Goal: Entertainment & Leisure: Browse casually

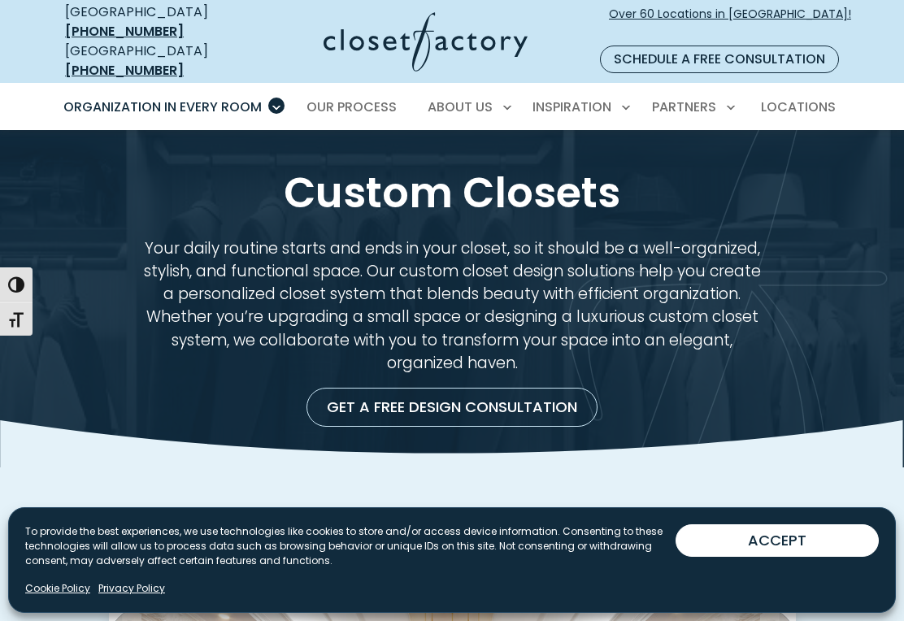
click at [786, 546] on button "ACCEPT" at bounding box center [777, 541] width 203 height 33
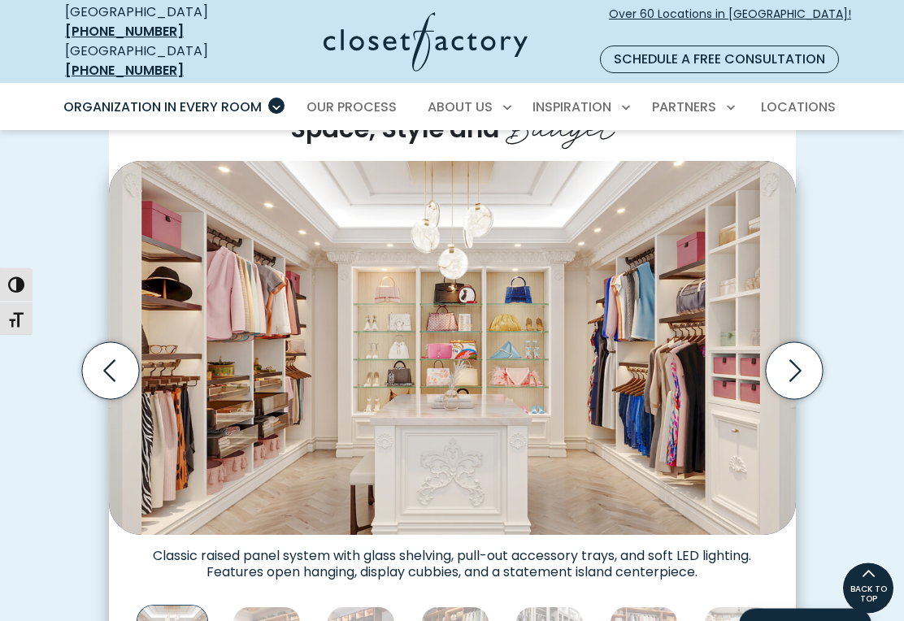
scroll to position [444, 0]
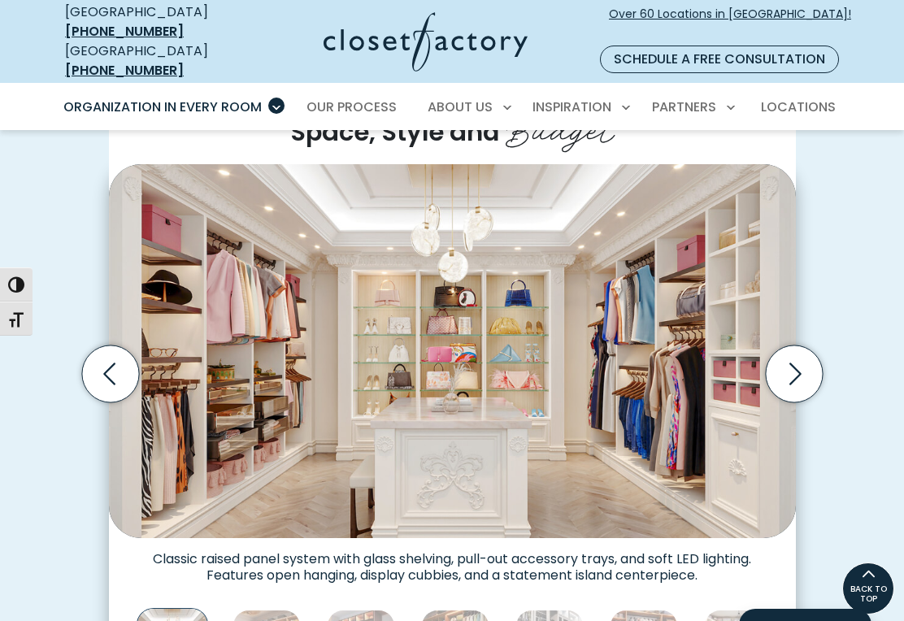
click at [790, 350] on icon "Next slide" at bounding box center [793, 374] width 57 height 57
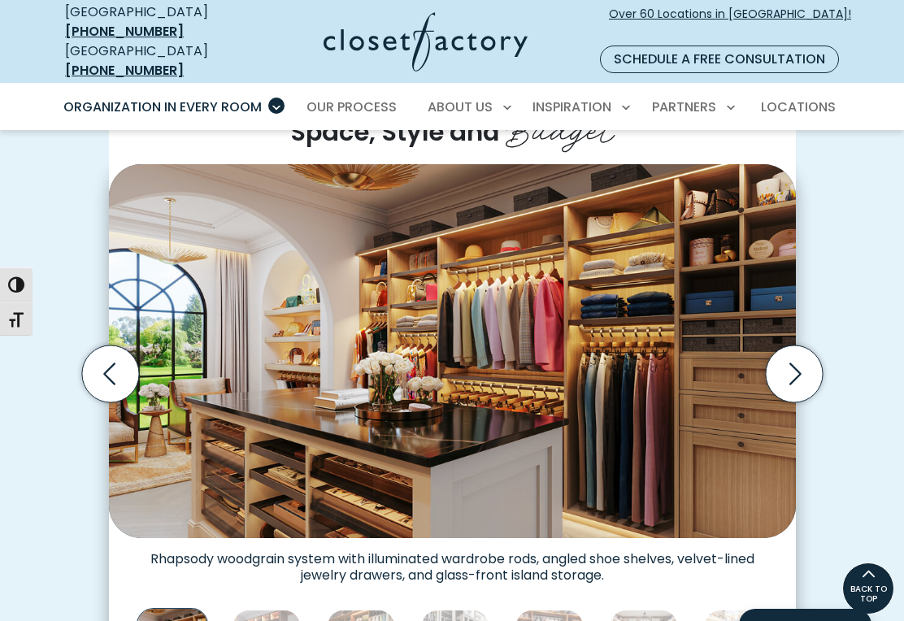
click at [803, 353] on icon "Next slide" at bounding box center [793, 374] width 57 height 57
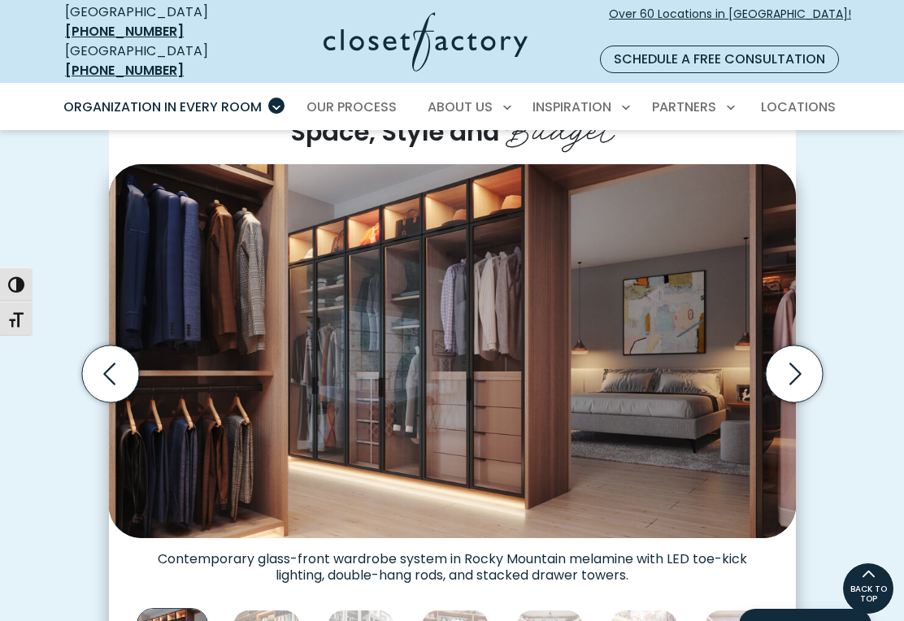
click at [794, 356] on icon "Next slide" at bounding box center [793, 374] width 57 height 57
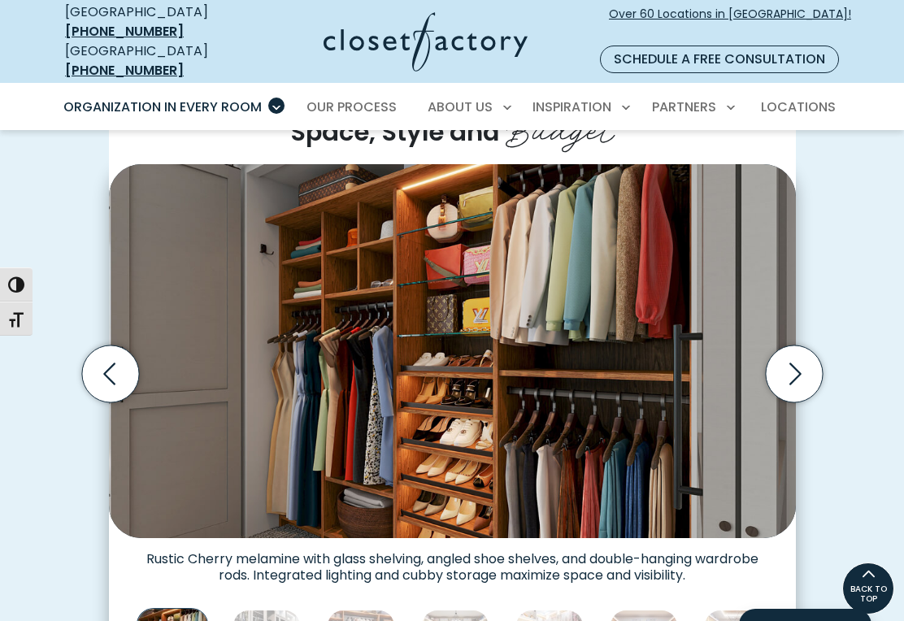
click at [797, 355] on icon "Next slide" at bounding box center [793, 374] width 57 height 57
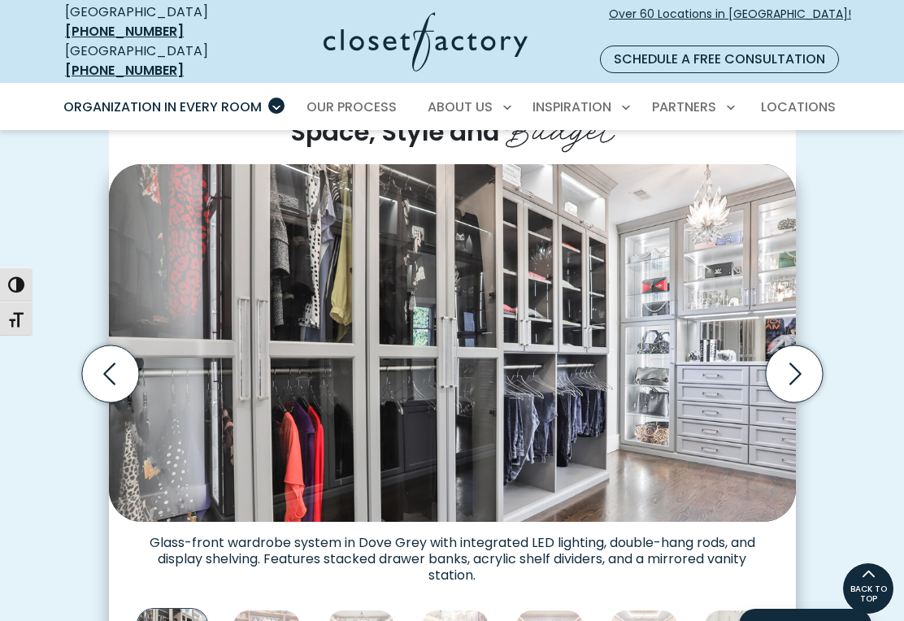
click at [803, 351] on icon "Next slide" at bounding box center [793, 374] width 57 height 57
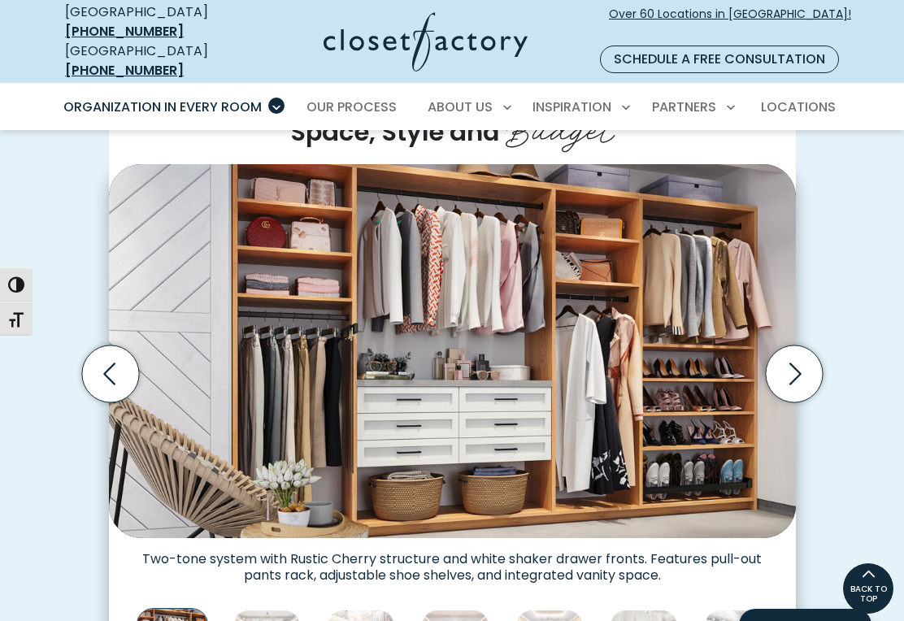
click at [797, 363] on icon "Next slide" at bounding box center [796, 374] width 12 height 22
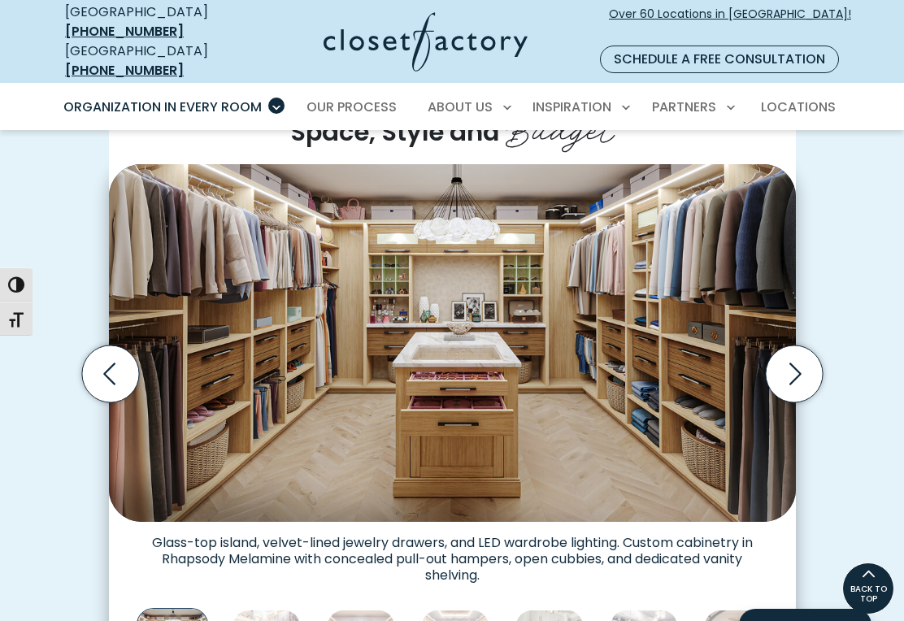
click at [791, 360] on icon "Next slide" at bounding box center [793, 374] width 57 height 57
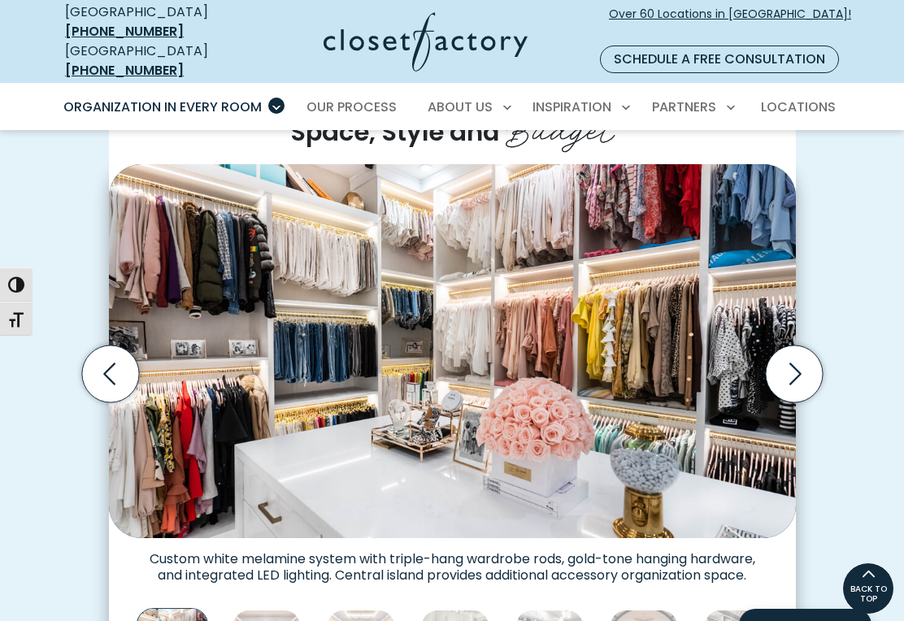
click at [790, 362] on icon "Next slide" at bounding box center [793, 374] width 57 height 57
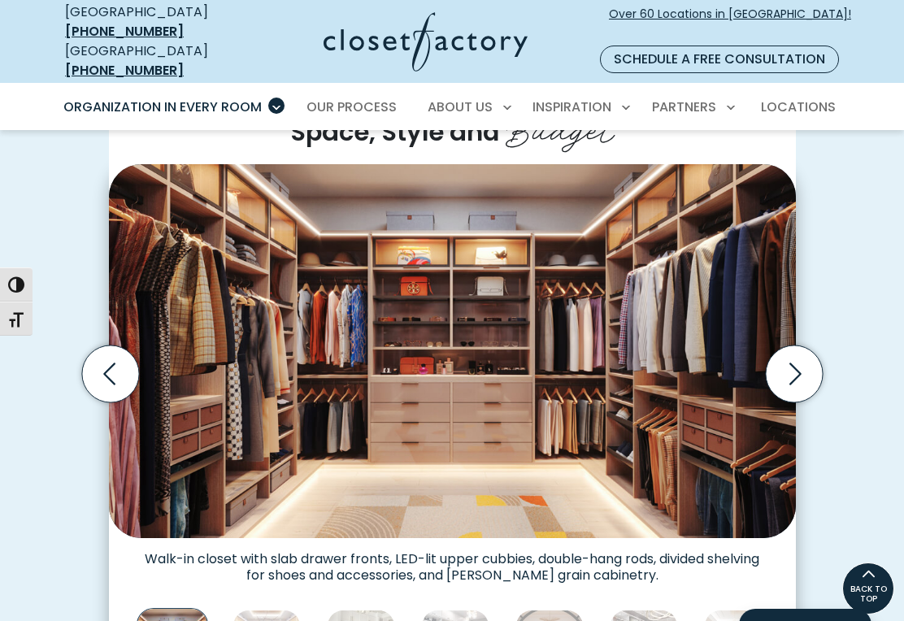
click at [798, 353] on icon "Next slide" at bounding box center [793, 374] width 57 height 57
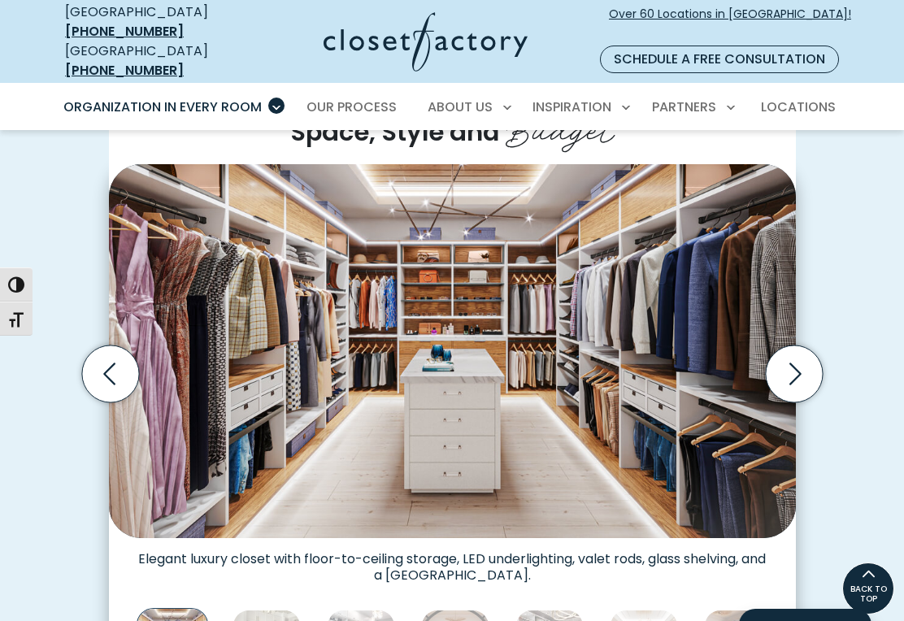
click at [795, 361] on icon "Next slide" at bounding box center [793, 374] width 57 height 57
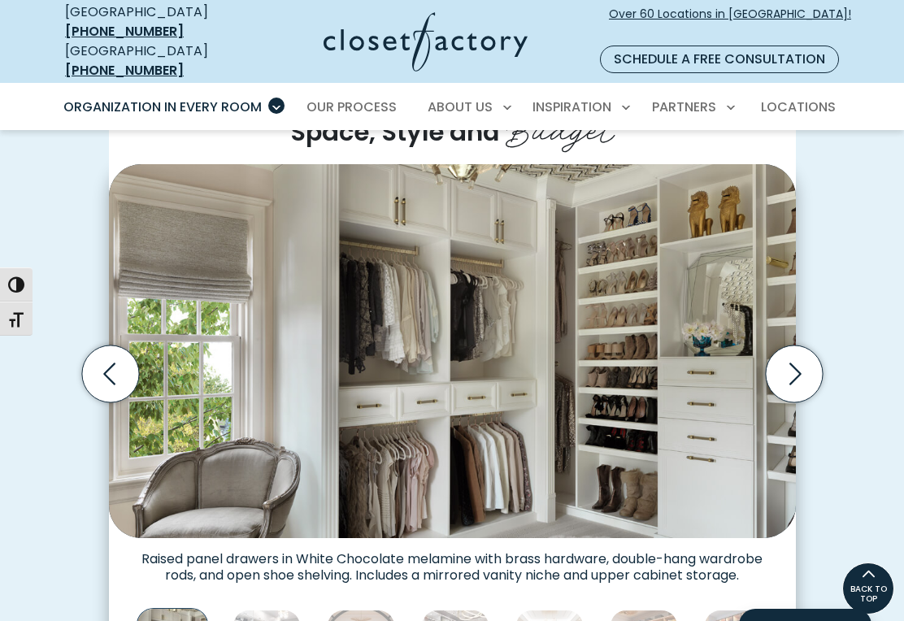
click at [801, 357] on icon "Next slide" at bounding box center [793, 374] width 57 height 57
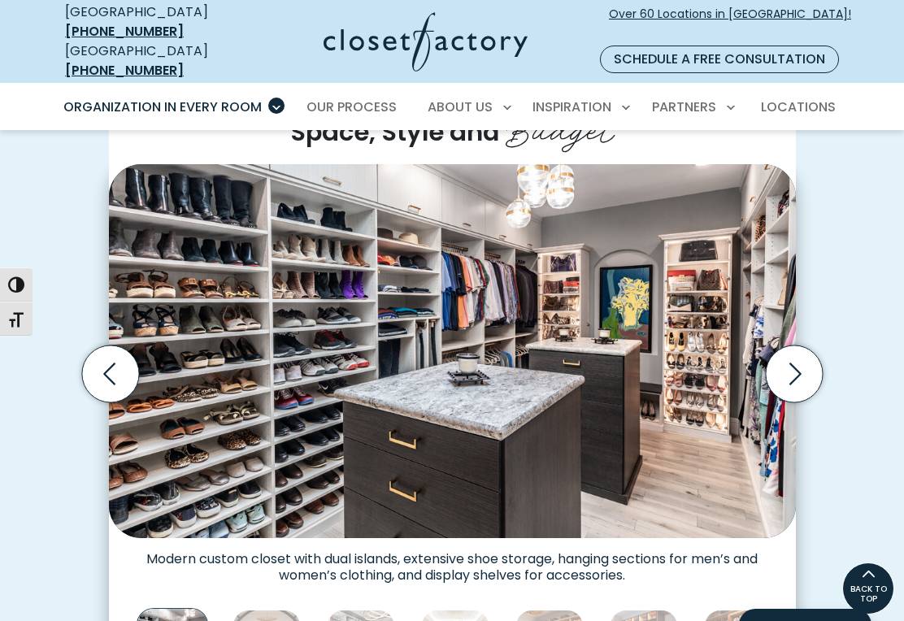
click at [796, 351] on icon "Next slide" at bounding box center [793, 374] width 57 height 57
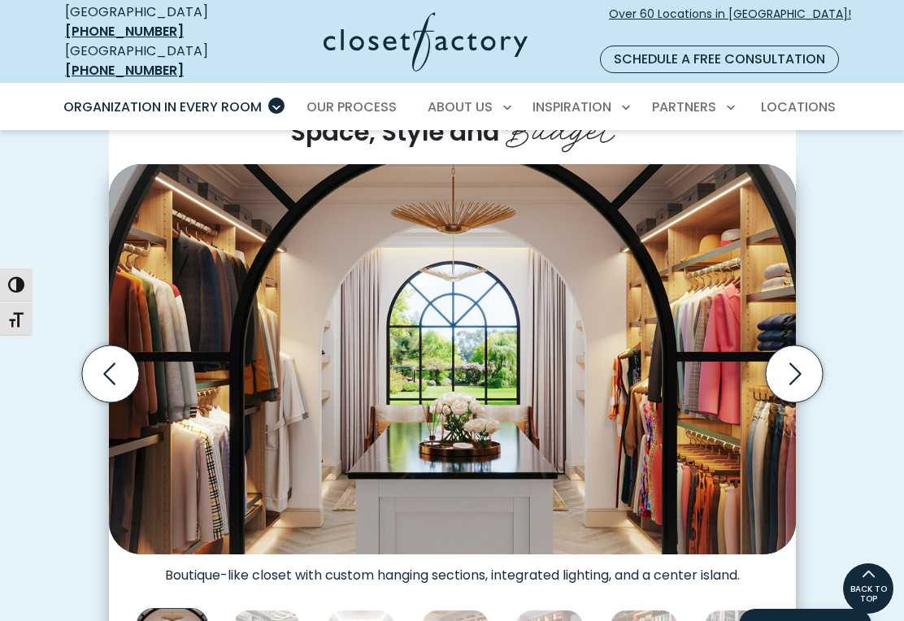
click at [791, 351] on icon "Next slide" at bounding box center [793, 374] width 57 height 57
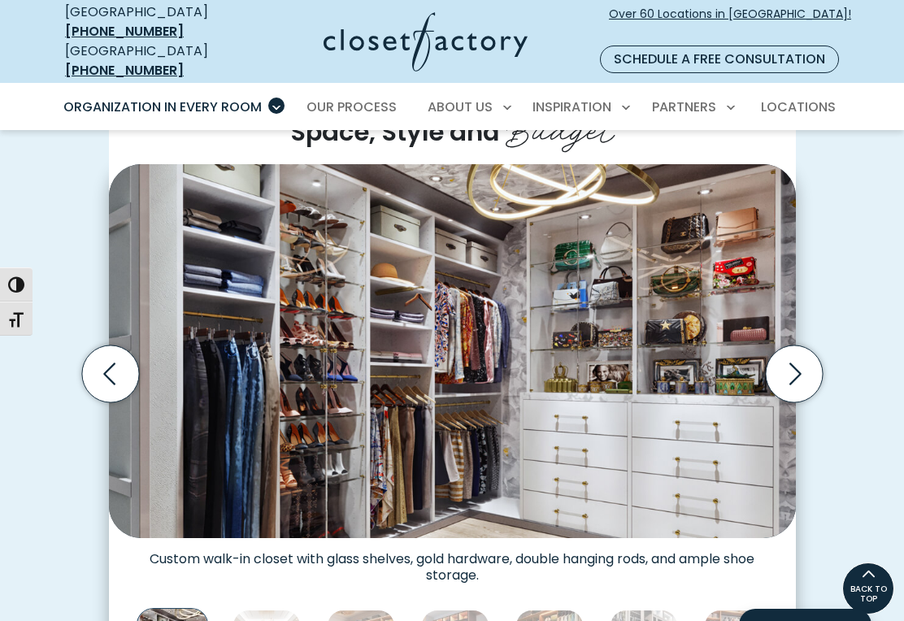
click at [794, 355] on icon "Next slide" at bounding box center [793, 374] width 57 height 57
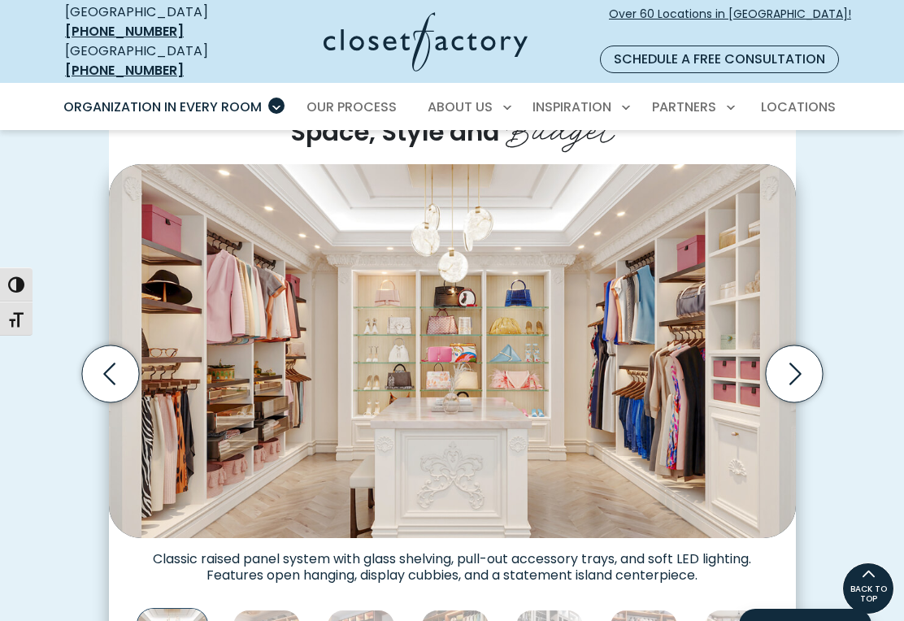
click at [802, 362] on icon "Next slide" at bounding box center [793, 374] width 57 height 57
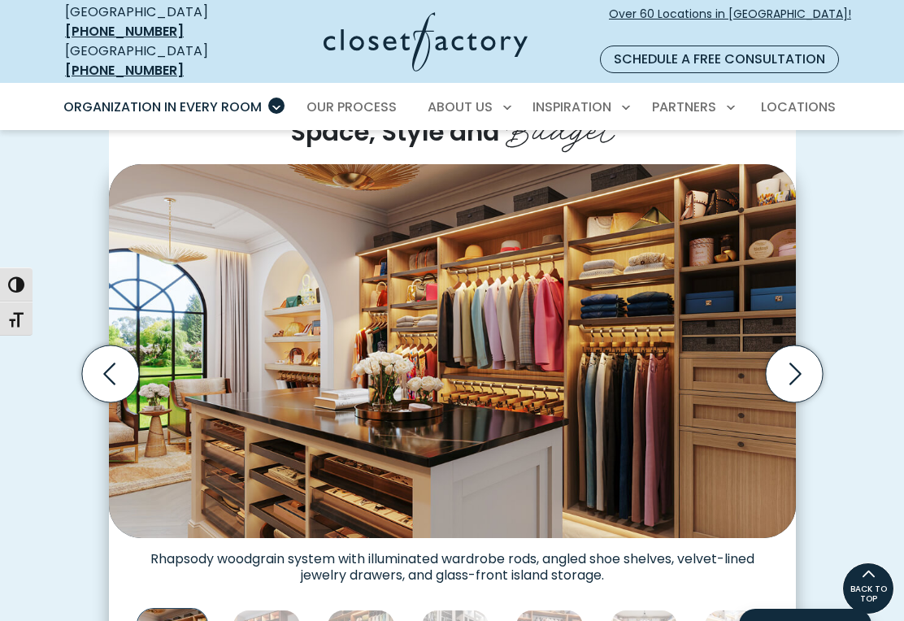
click at [795, 356] on icon "Next slide" at bounding box center [793, 374] width 57 height 57
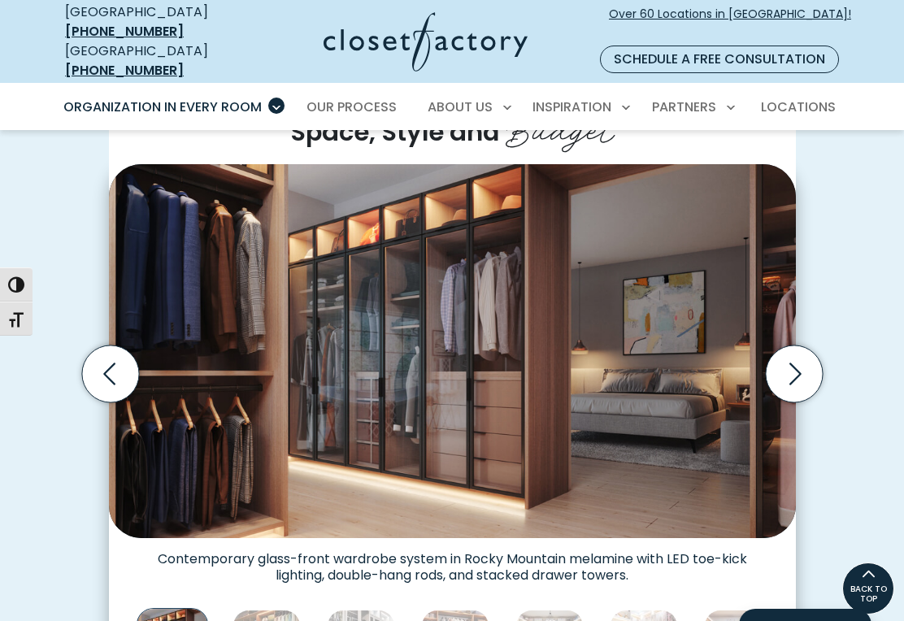
click at [800, 355] on icon "Next slide" at bounding box center [793, 374] width 57 height 57
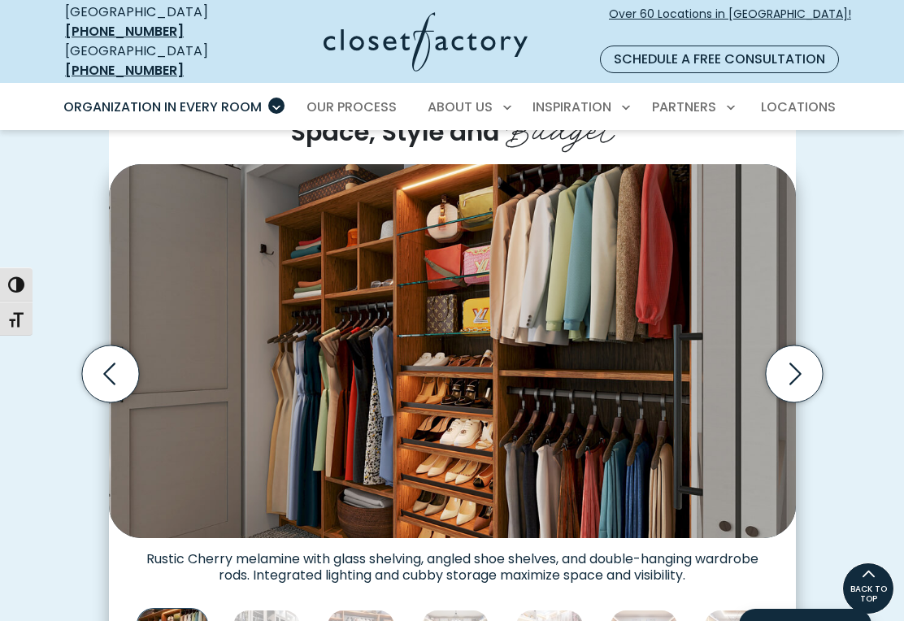
click at [809, 359] on icon "Next slide" at bounding box center [793, 374] width 57 height 57
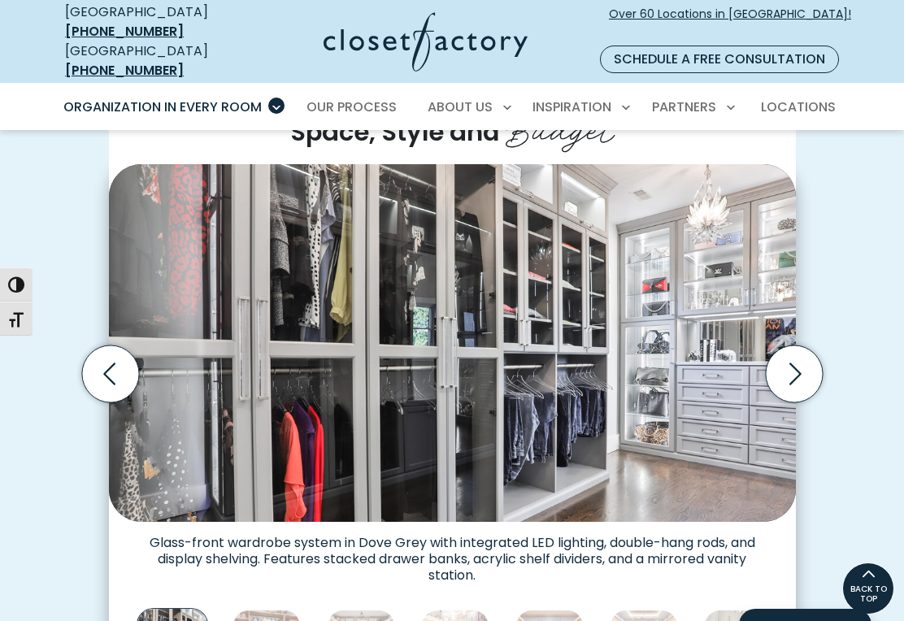
click at [798, 363] on icon "Next slide" at bounding box center [796, 374] width 12 height 22
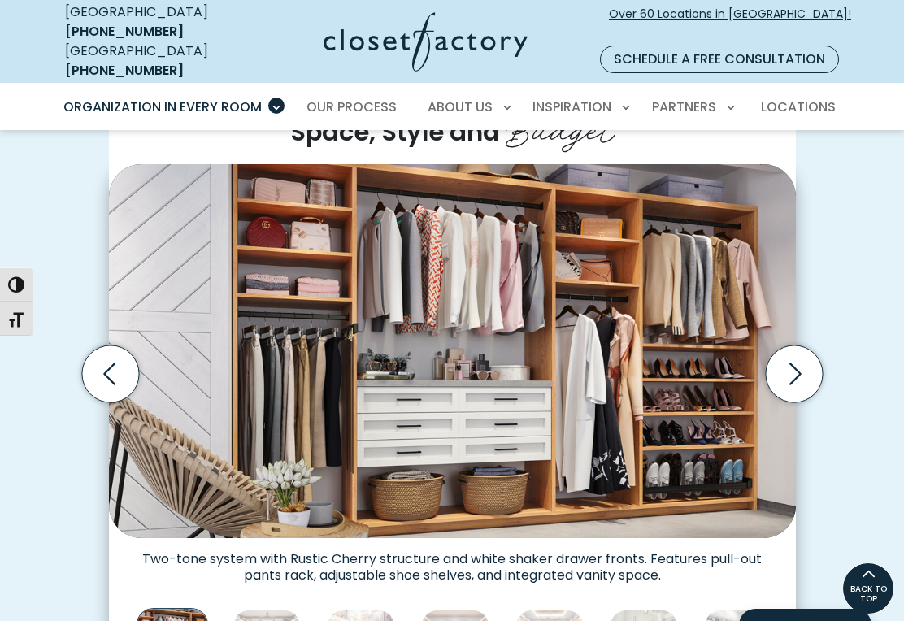
click at [798, 363] on icon "Next slide" at bounding box center [796, 374] width 12 height 22
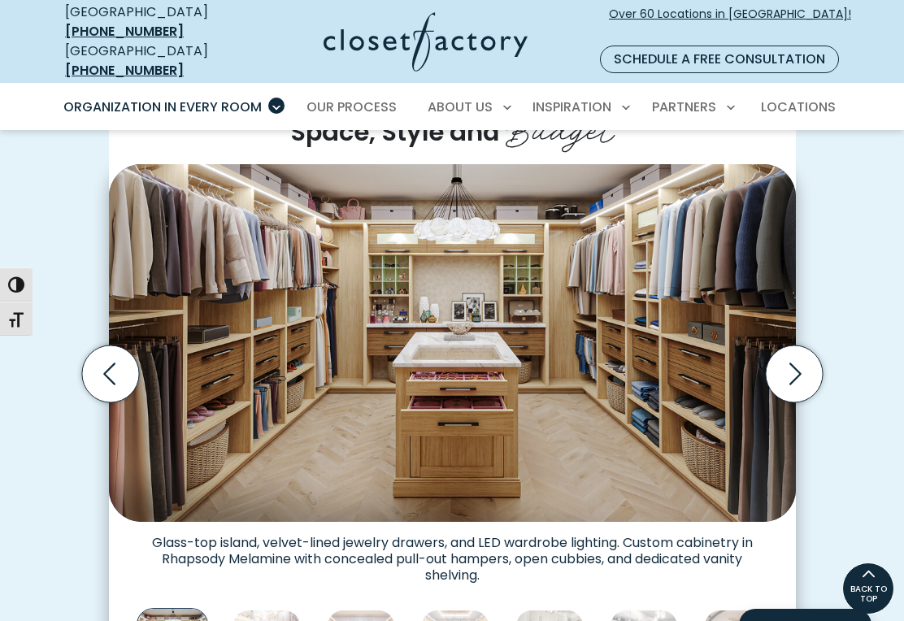
click at [124, 356] on icon "Previous slide" at bounding box center [109, 374] width 57 height 57
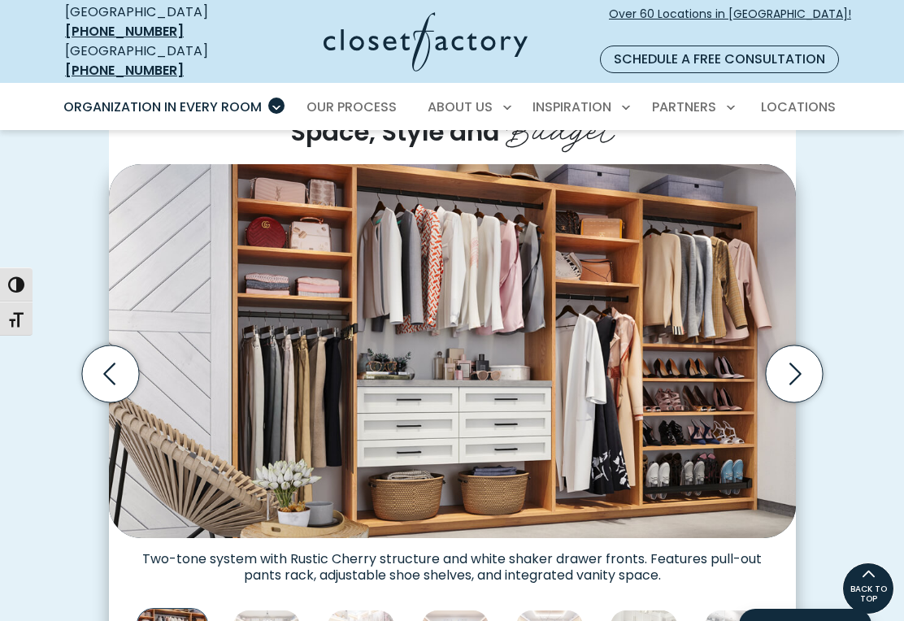
click at [800, 356] on icon "Next slide" at bounding box center [793, 374] width 57 height 57
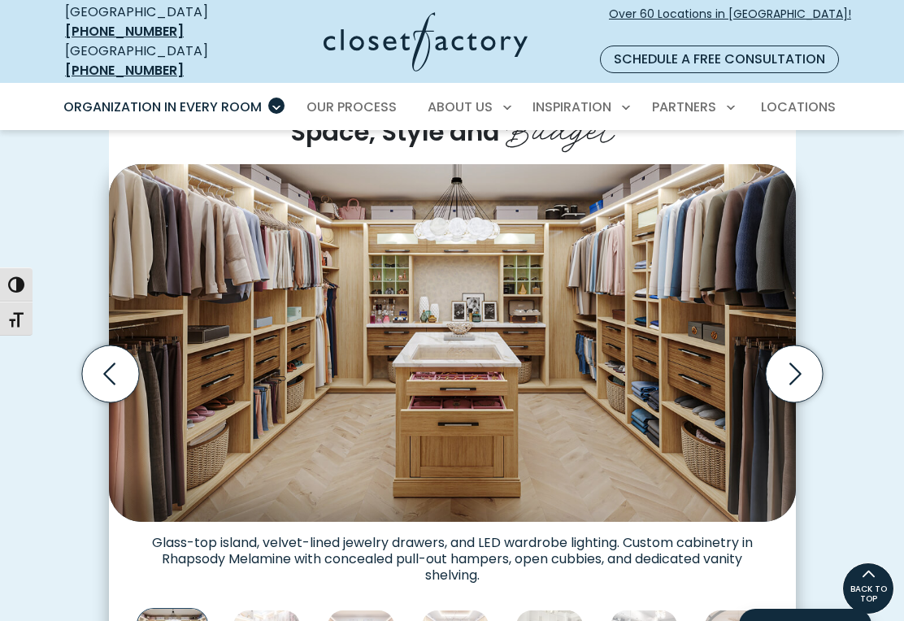
click at [799, 352] on icon "Next slide" at bounding box center [793, 374] width 57 height 57
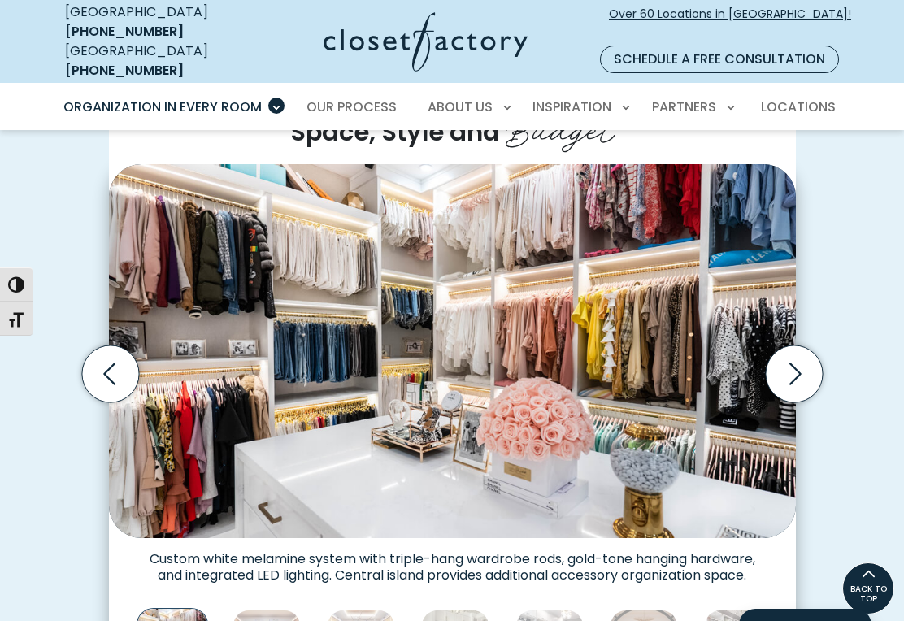
click at [786, 357] on icon "Next slide" at bounding box center [793, 374] width 57 height 57
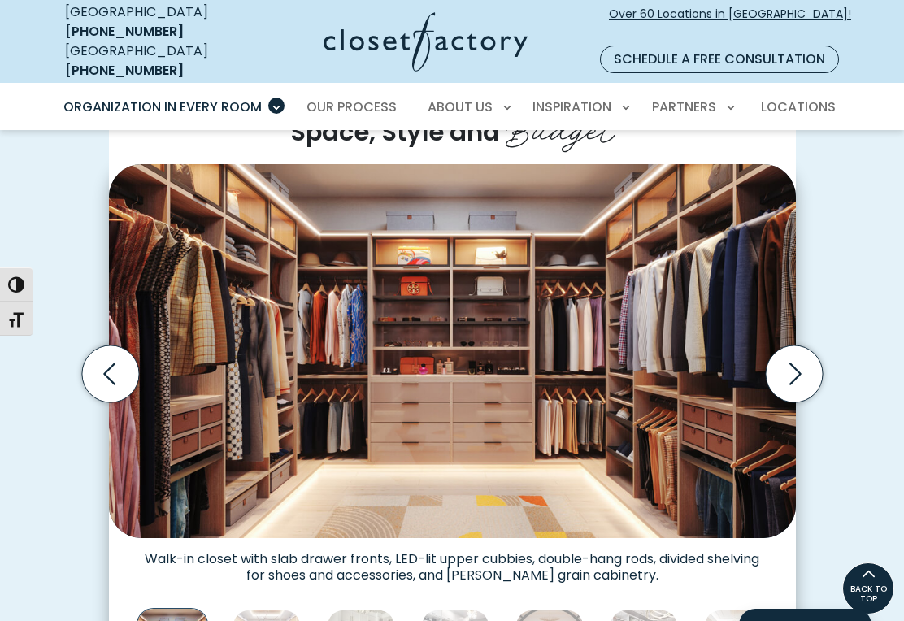
click at [795, 359] on icon "Next slide" at bounding box center [793, 374] width 57 height 57
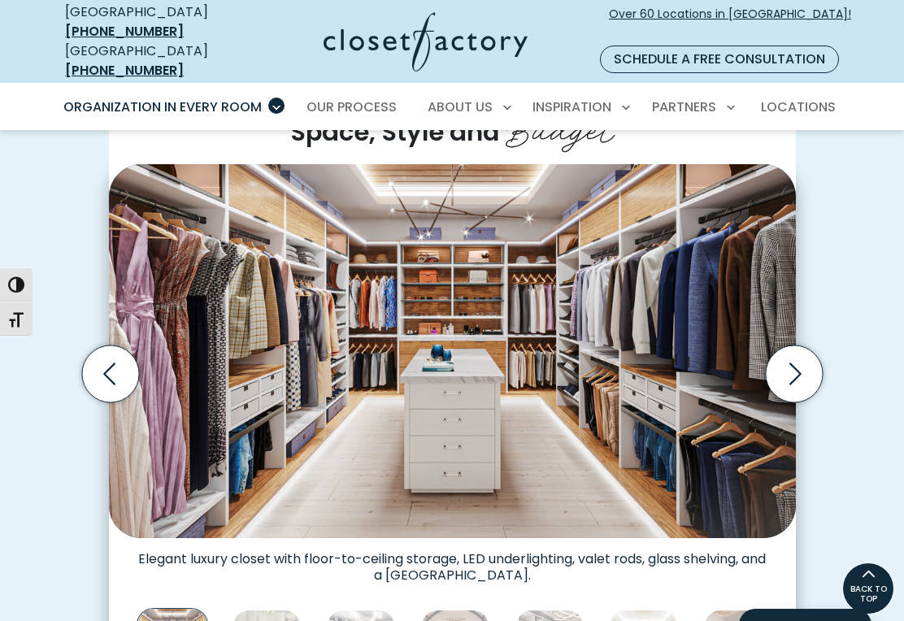
click at [789, 366] on icon "Next slide" at bounding box center [793, 374] width 57 height 57
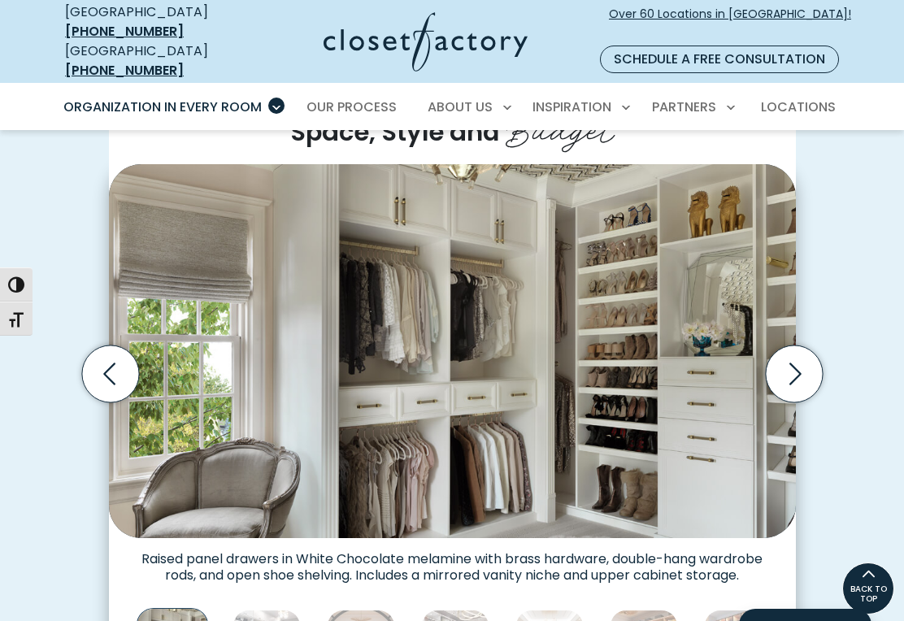
click at [799, 358] on icon "Next slide" at bounding box center [793, 374] width 57 height 57
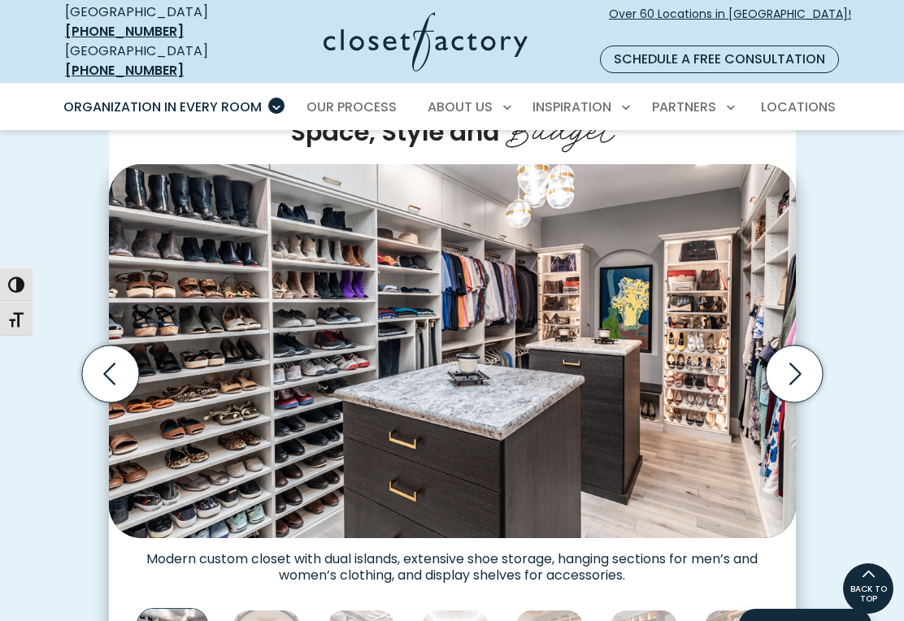
click at [799, 362] on icon "Next slide" at bounding box center [793, 374] width 57 height 57
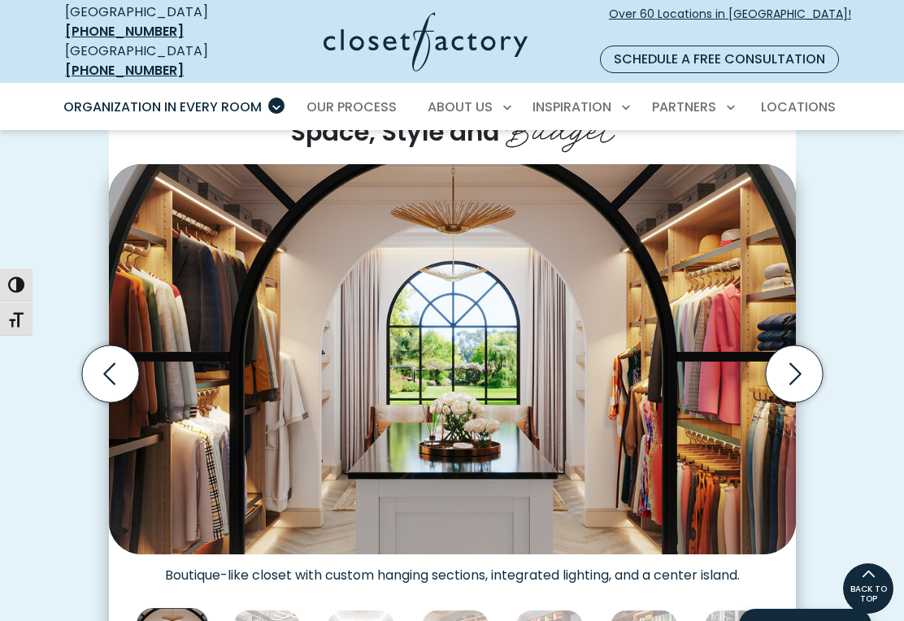
click at [803, 353] on icon "Next slide" at bounding box center [793, 374] width 57 height 57
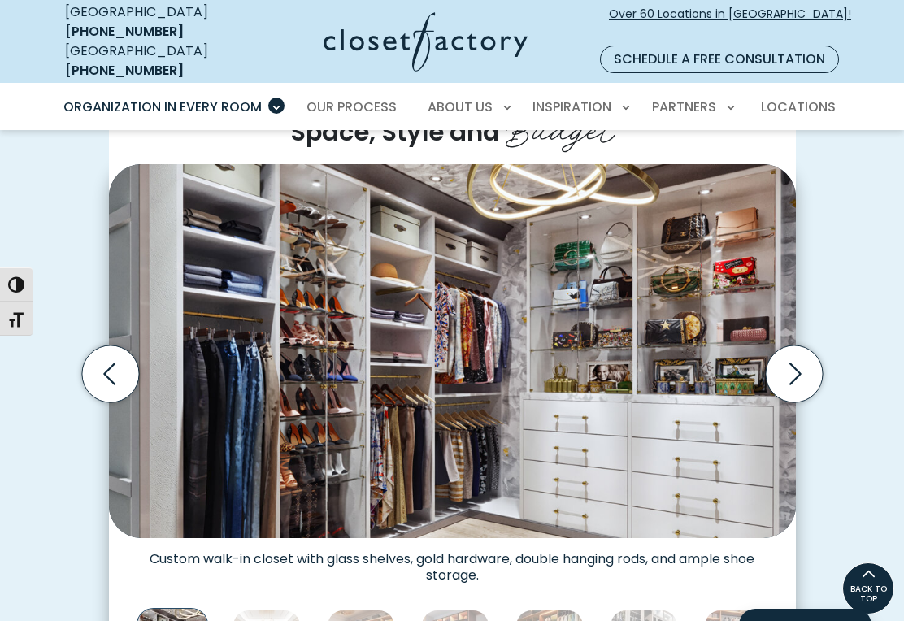
click at [800, 355] on icon "Next slide" at bounding box center [793, 374] width 57 height 57
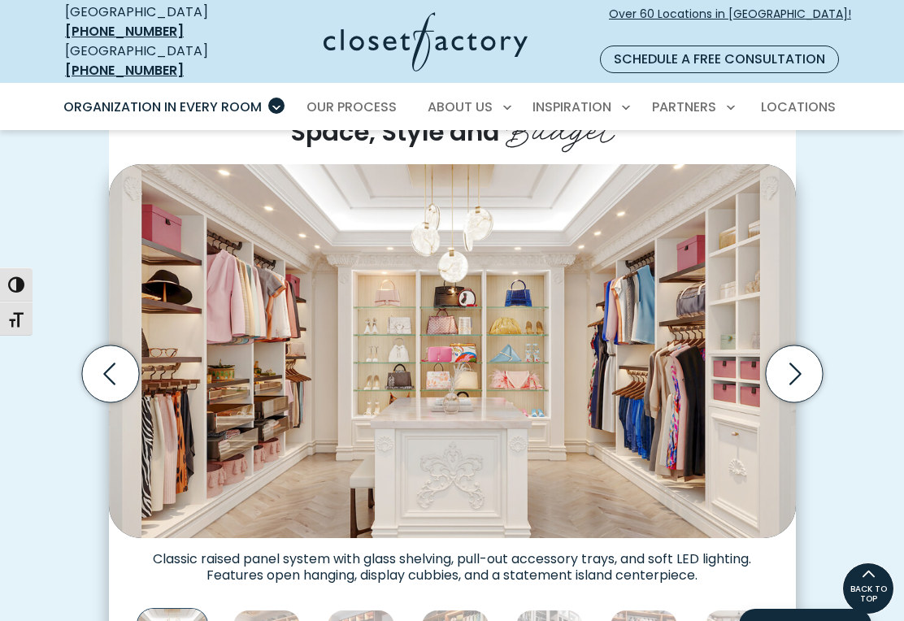
click at [795, 356] on icon "Next slide" at bounding box center [793, 374] width 57 height 57
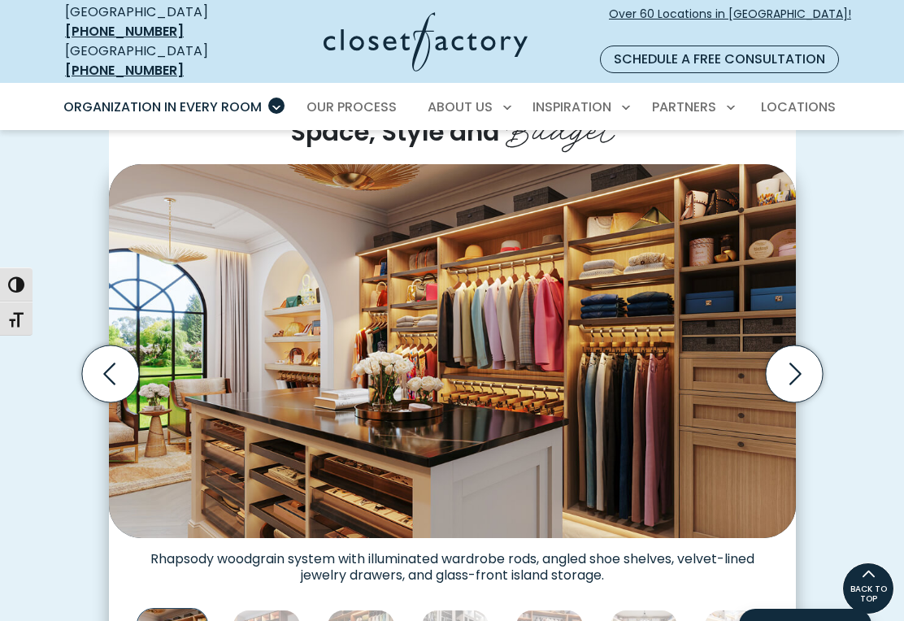
click at [790, 363] on icon "Next slide" at bounding box center [796, 374] width 12 height 22
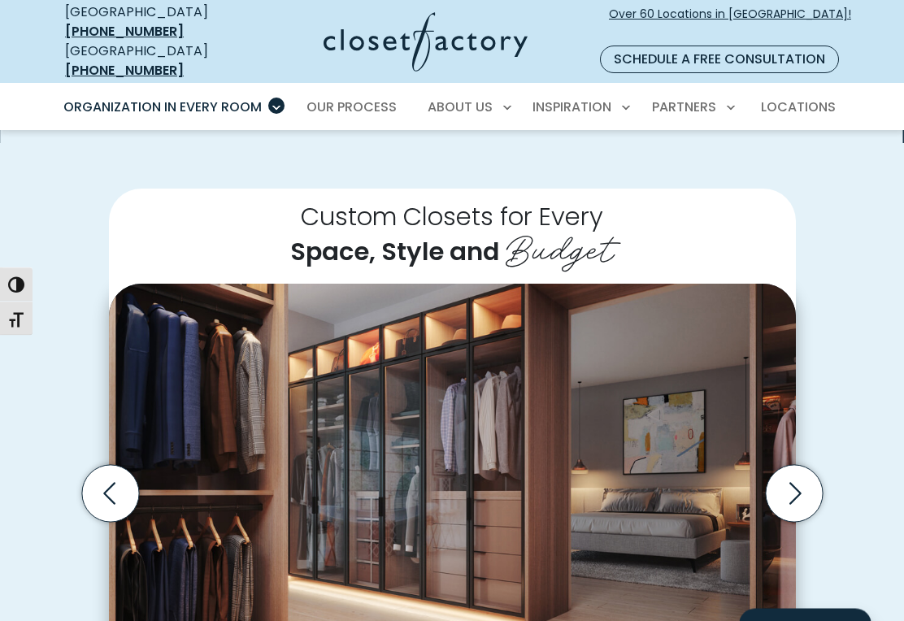
scroll to position [320, 0]
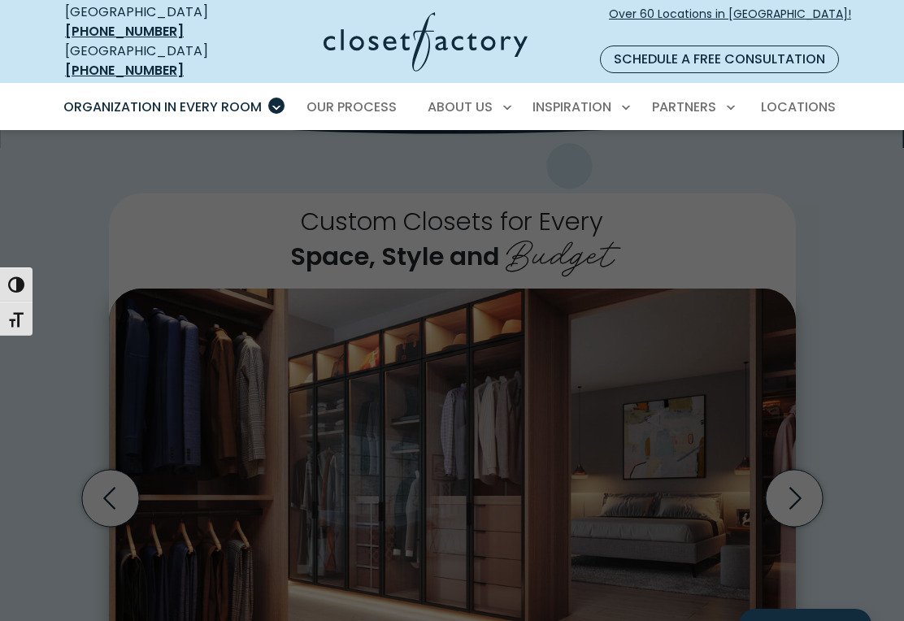
click at [567, 156] on span "Inspiration Gallery" at bounding box center [543, 164] width 122 height 16
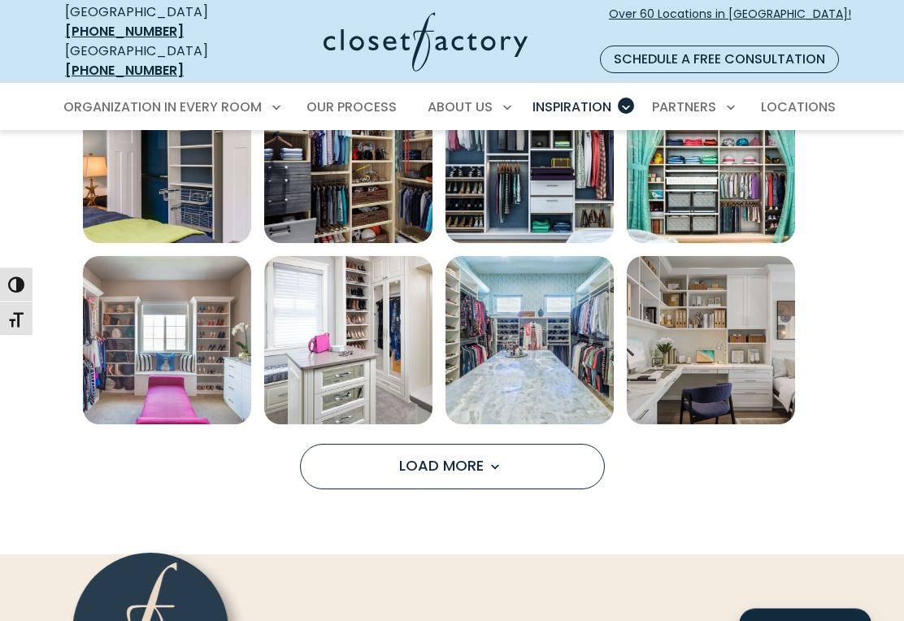
scroll to position [1000, 0]
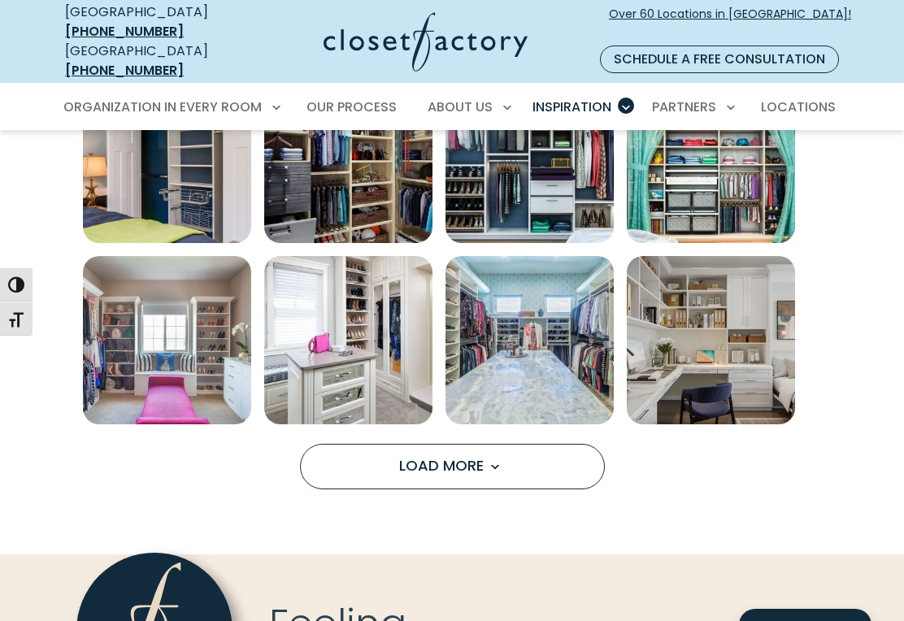
click at [493, 444] on button "Load More" at bounding box center [452, 467] width 305 height 46
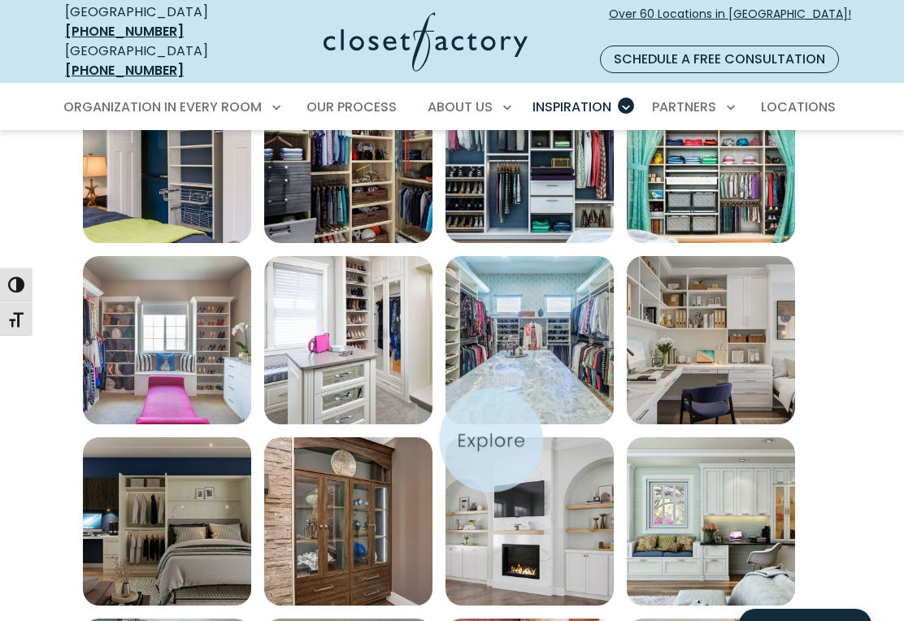
click at [491, 441] on img "Open inspiration gallery to preview enlarged image" at bounding box center [530, 522] width 168 height 168
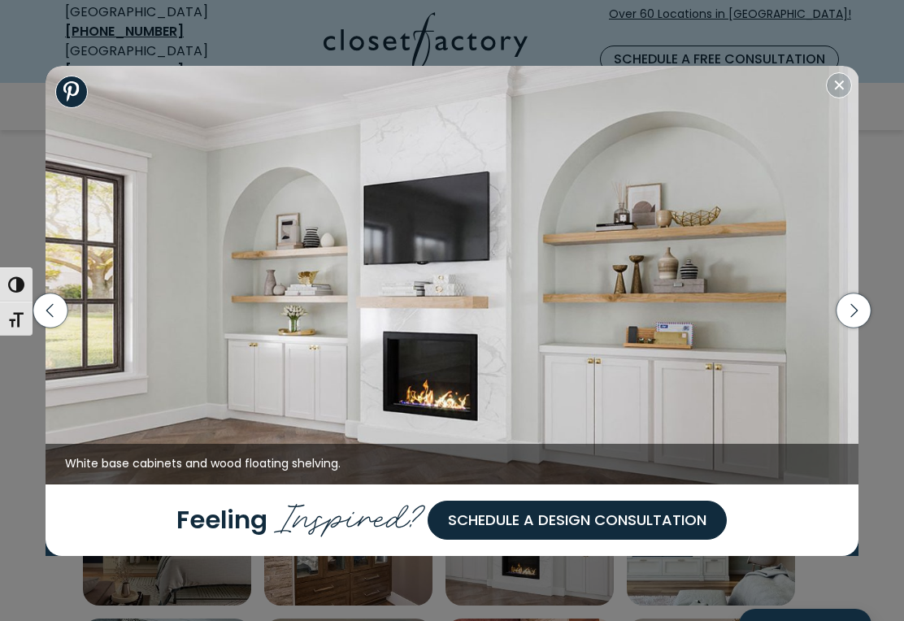
click at [843, 118] on img at bounding box center [453, 275] width 814 height 419
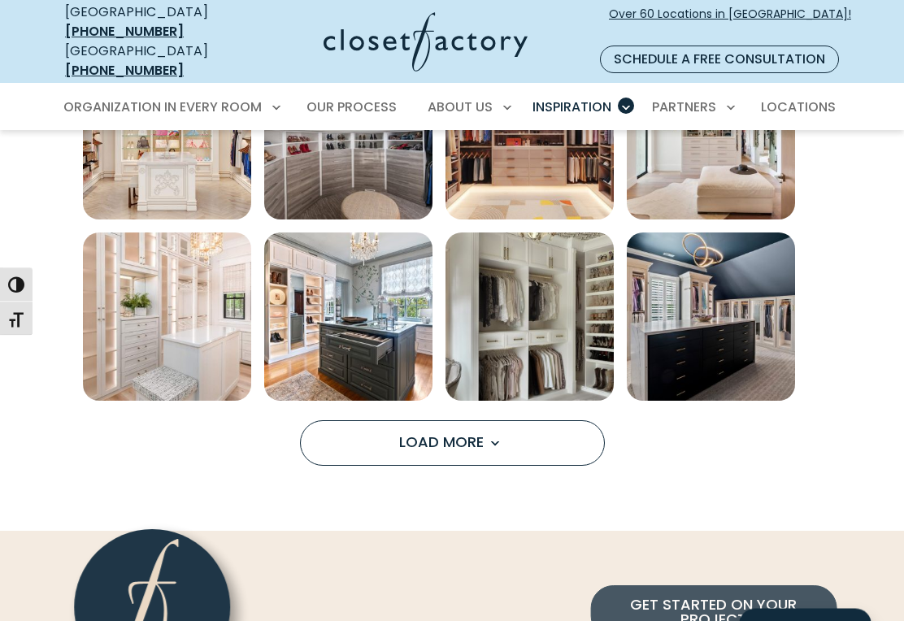
scroll to position [1024, 0]
click at [476, 432] on span "Load More" at bounding box center [452, 442] width 106 height 20
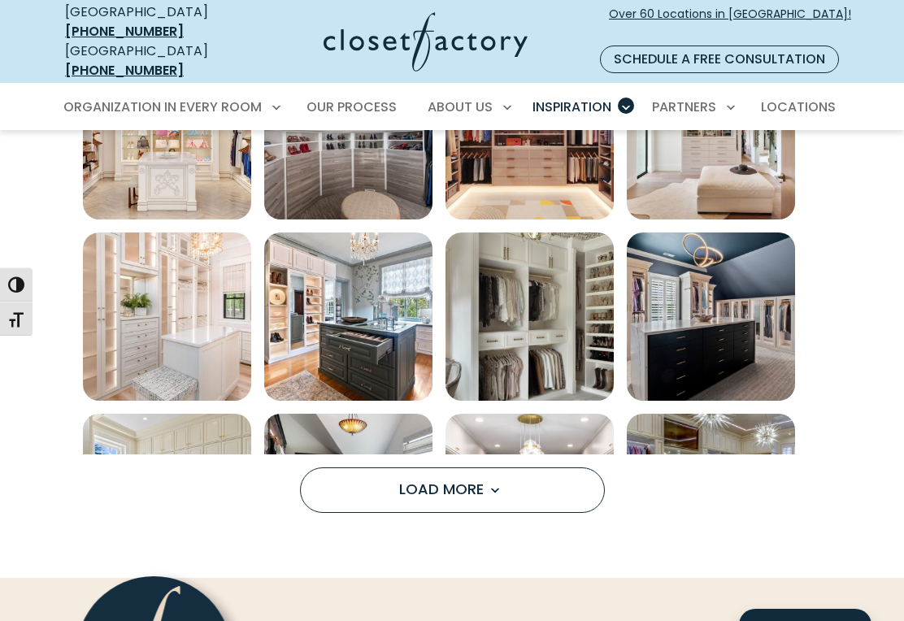
click at [516, 416] on img "Open inspiration gallery to preview enlarged image" at bounding box center [530, 498] width 168 height 168
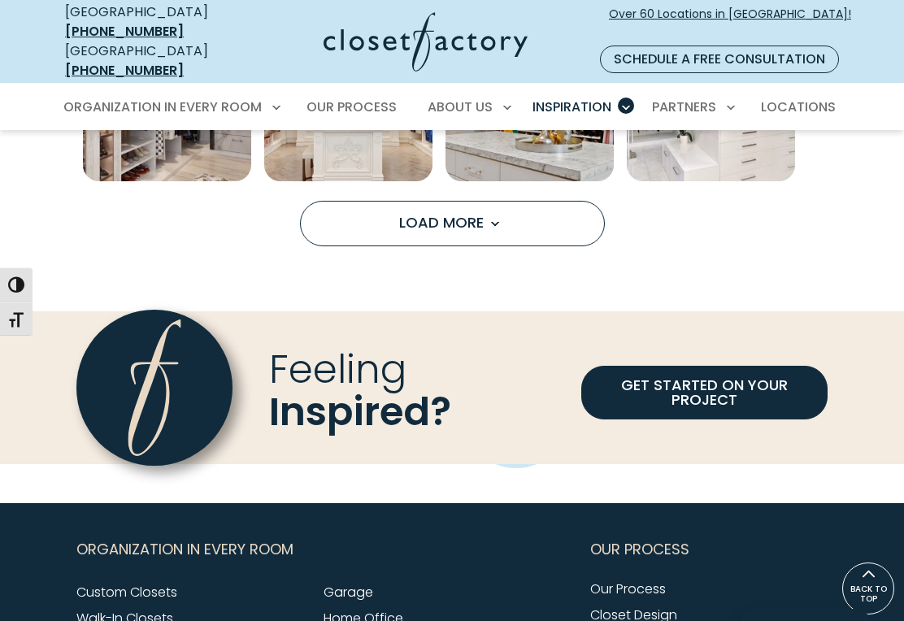
scroll to position [1962, 0]
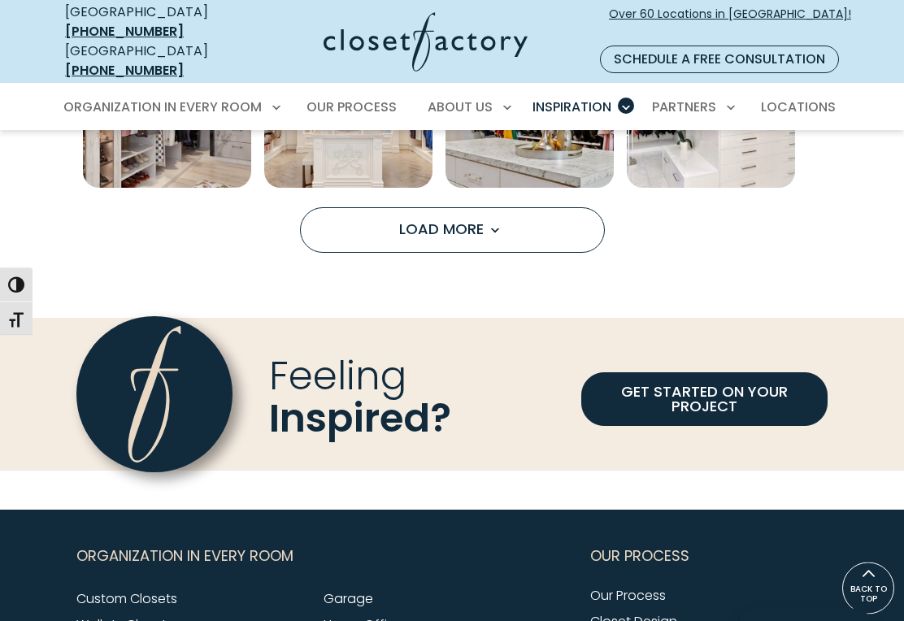
click at [490, 220] on span "Load more inspiration gallery images" at bounding box center [494, 230] width 21 height 21
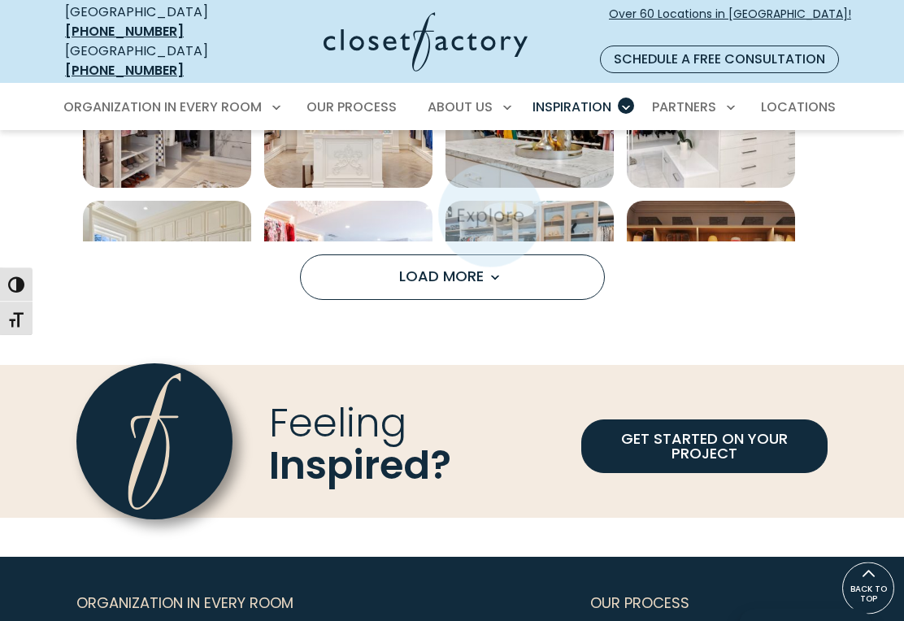
scroll to position [1962, 0]
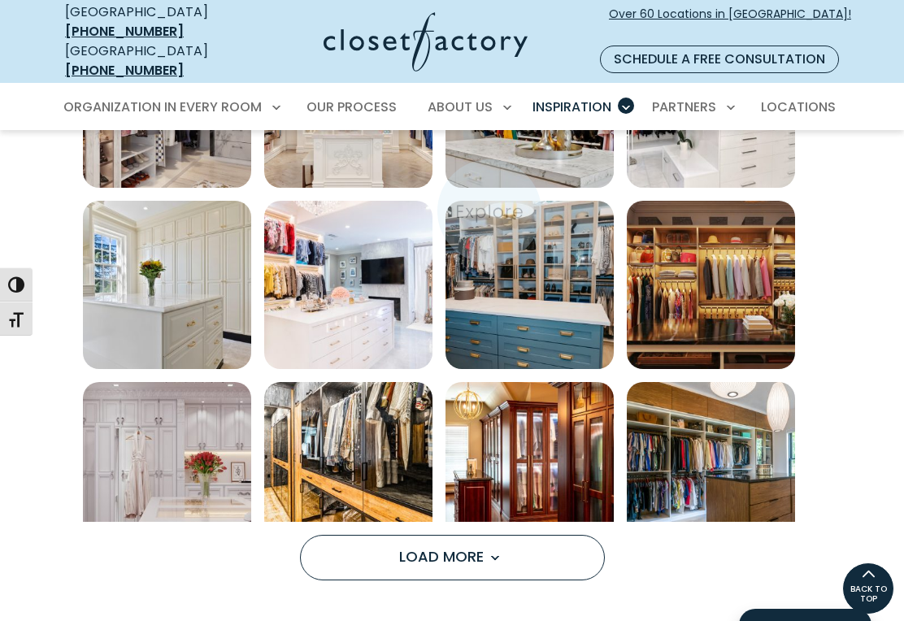
click at [490, 212] on img "Open inspiration gallery to preview enlarged image" at bounding box center [530, 285] width 168 height 168
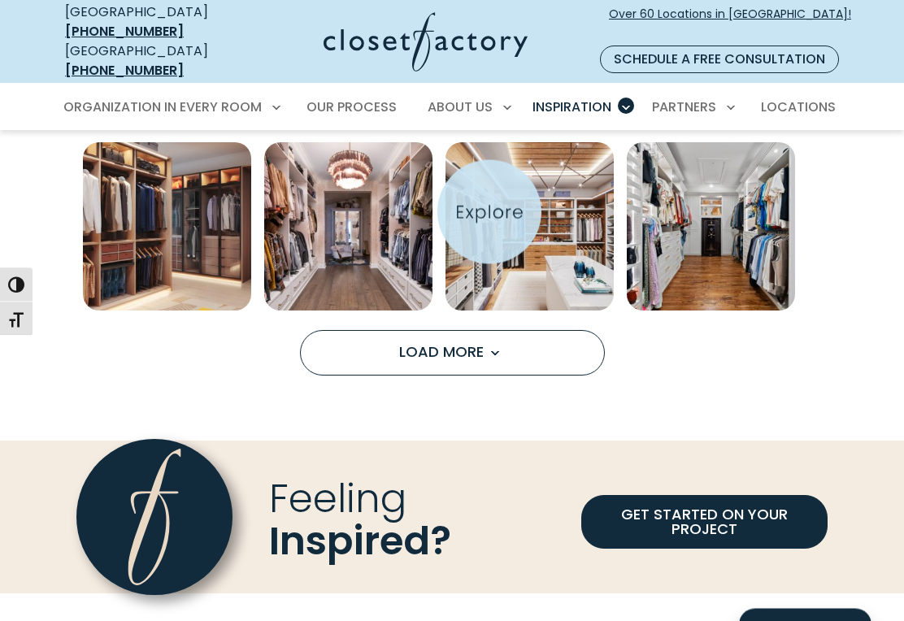
scroll to position [2598, 0]
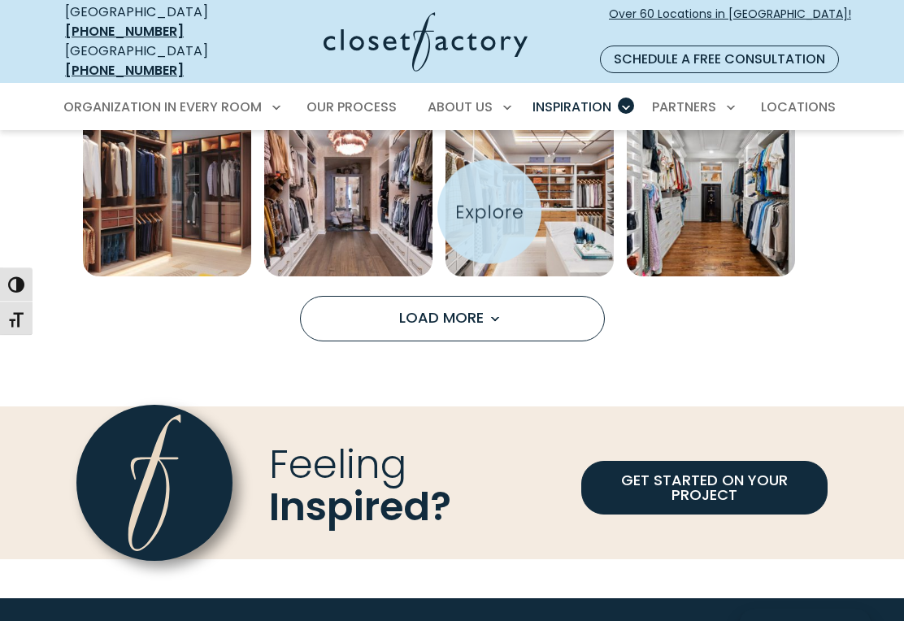
click at [498, 309] on span "Load more inspiration gallery images" at bounding box center [494, 319] width 21 height 21
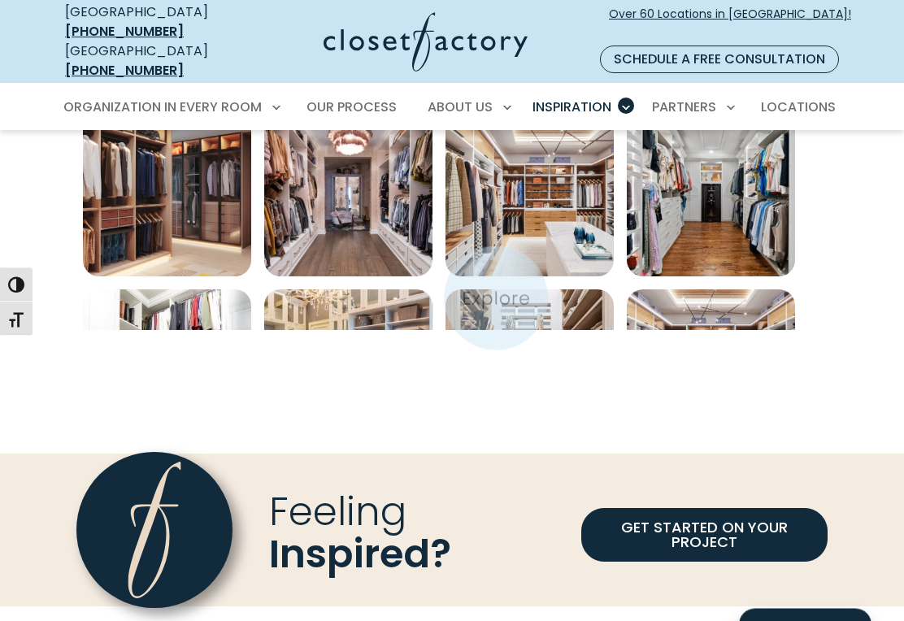
click at [496, 298] on img "Open inspiration gallery to preview enlarged image" at bounding box center [530, 374] width 168 height 168
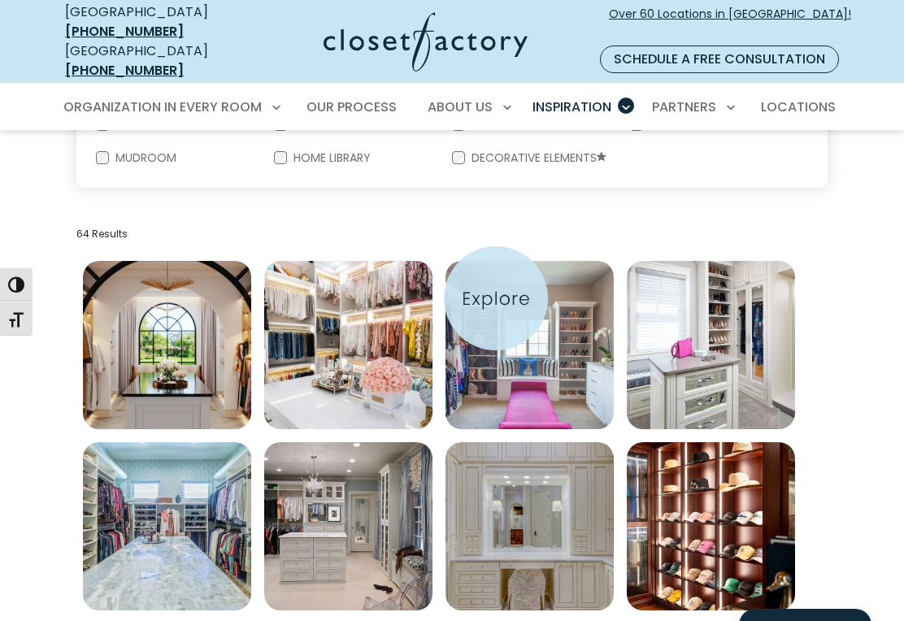
scroll to position [474, 0]
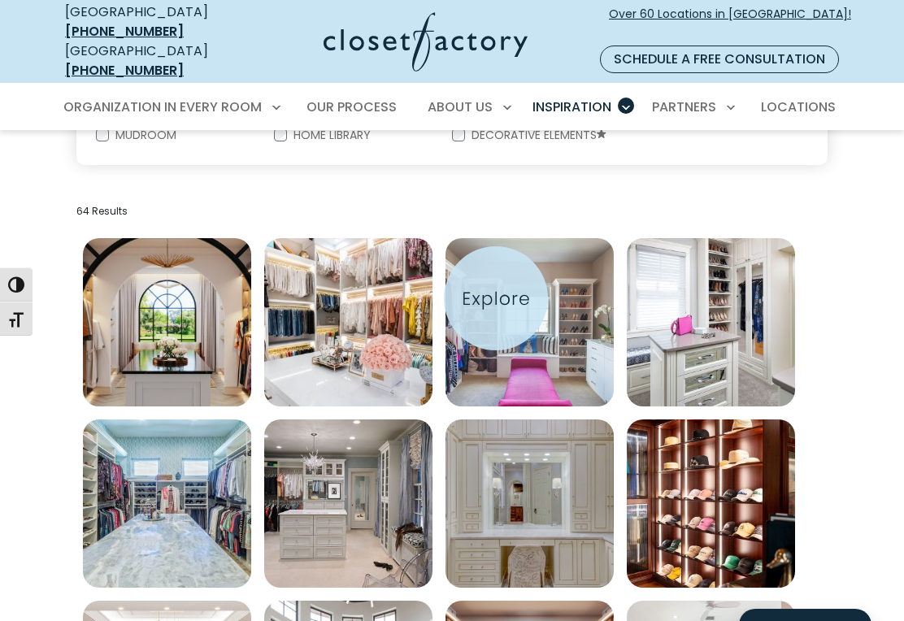
click at [176, 307] on img "Open inspiration gallery to preview enlarged image" at bounding box center [167, 322] width 168 height 168
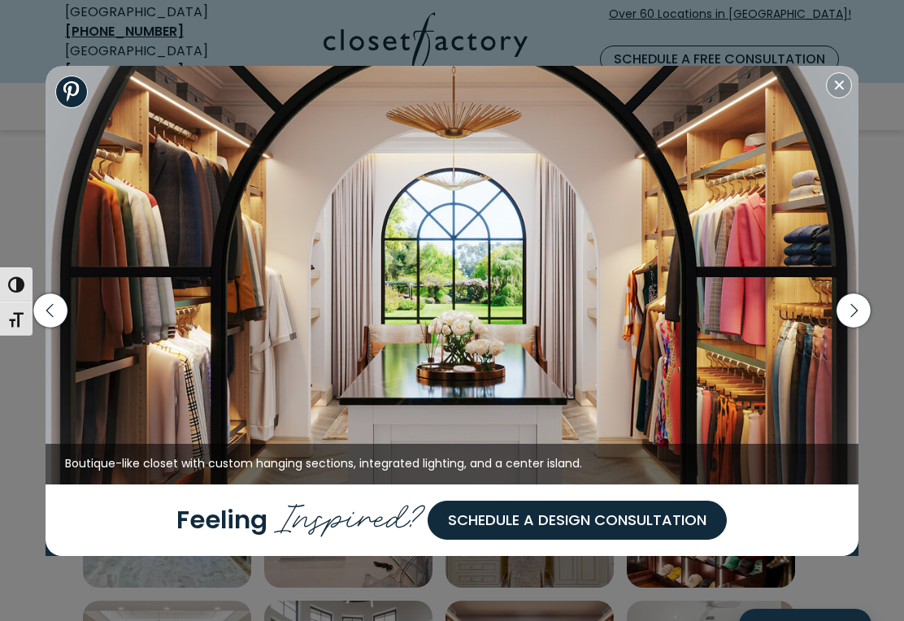
click at [858, 346] on icon "button" at bounding box center [854, 311] width 42 height 70
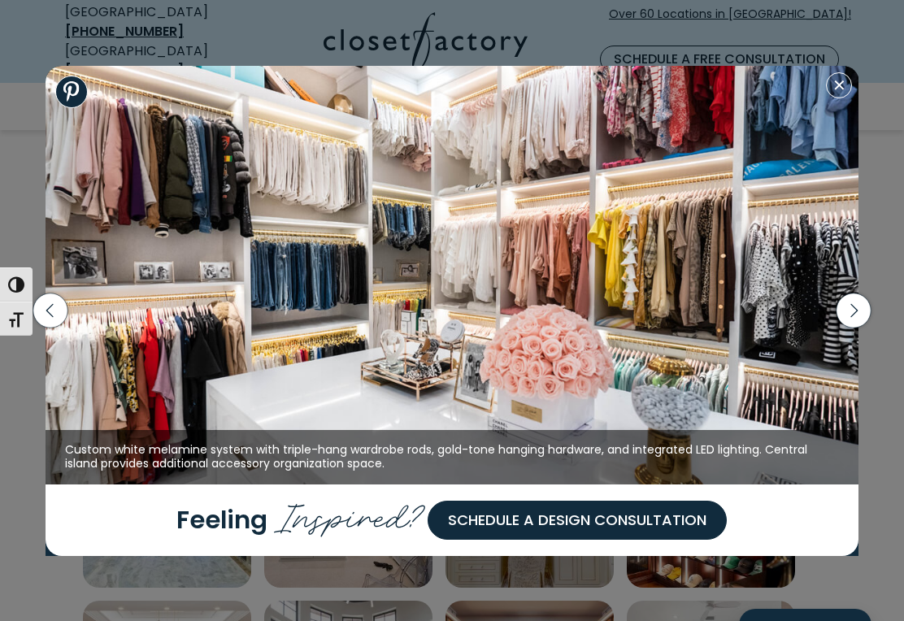
click at [856, 328] on icon "button" at bounding box center [854, 311] width 34 height 34
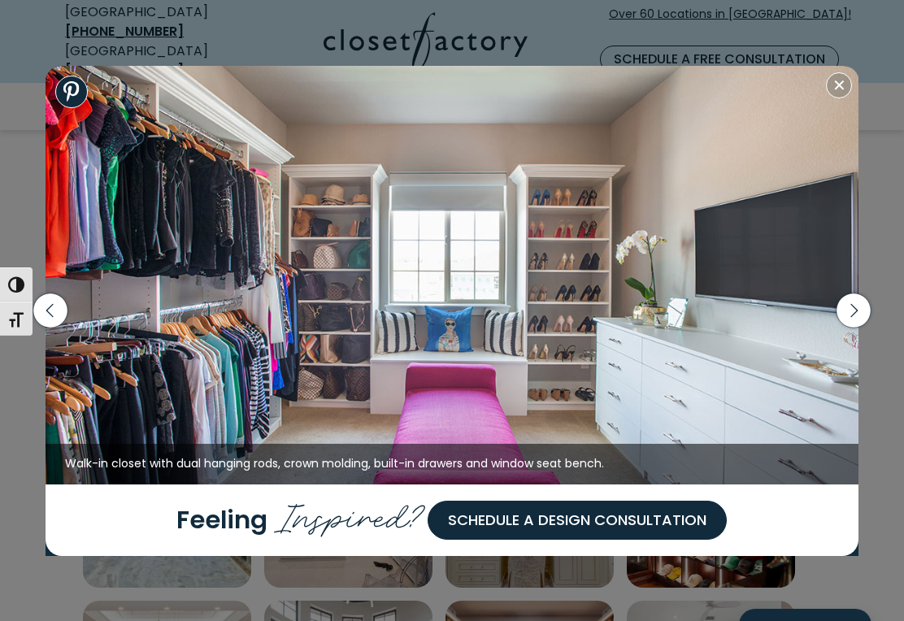
click at [855, 328] on icon "button" at bounding box center [854, 311] width 34 height 34
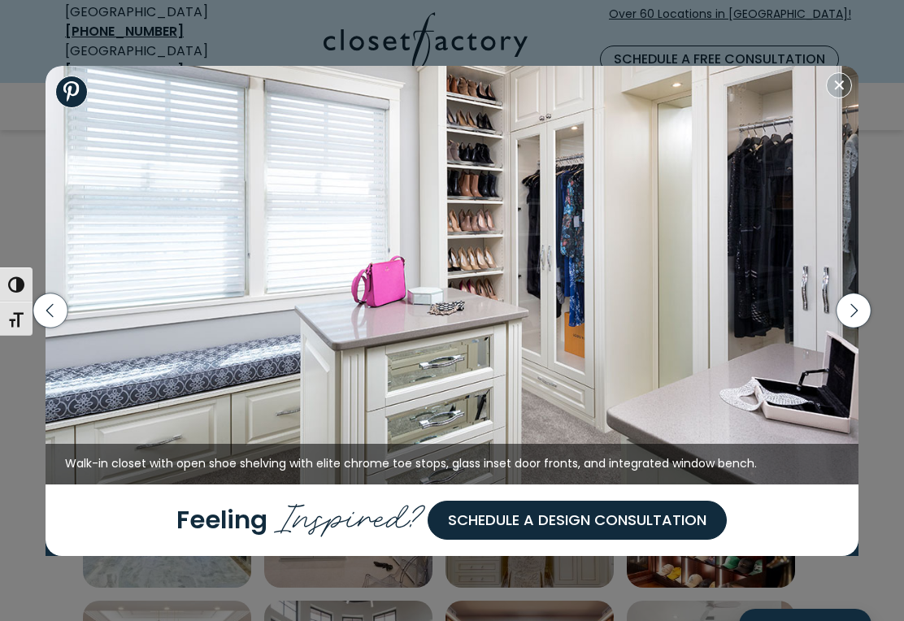
click at [856, 328] on icon "button" at bounding box center [854, 311] width 34 height 34
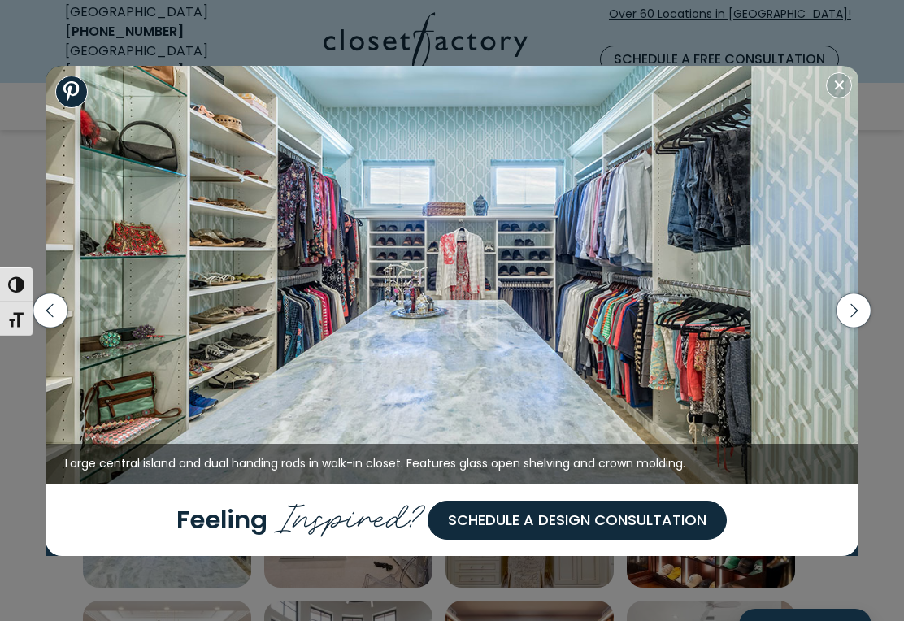
click at [853, 328] on icon "button" at bounding box center [854, 311] width 34 height 34
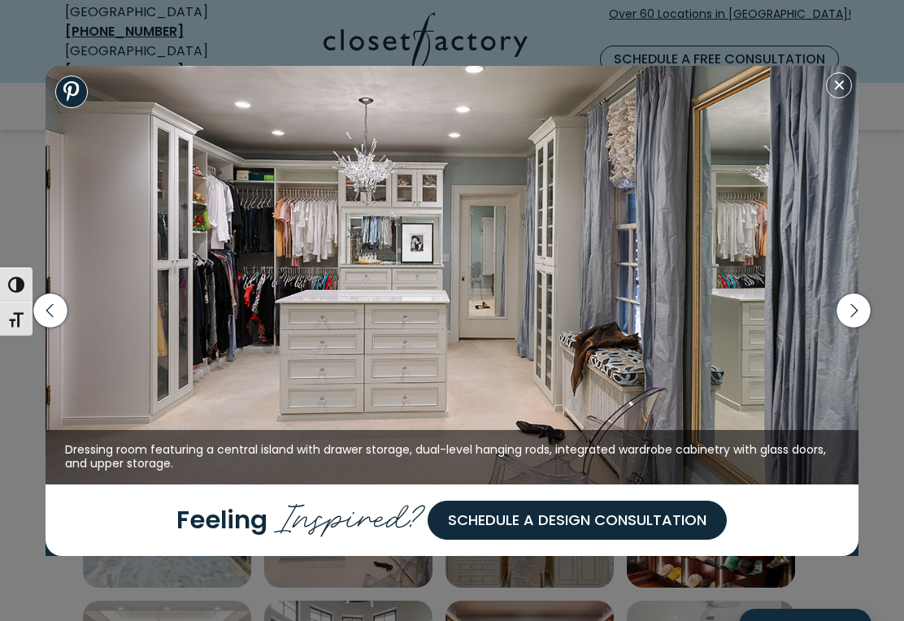
click at [856, 328] on icon "button" at bounding box center [854, 311] width 34 height 34
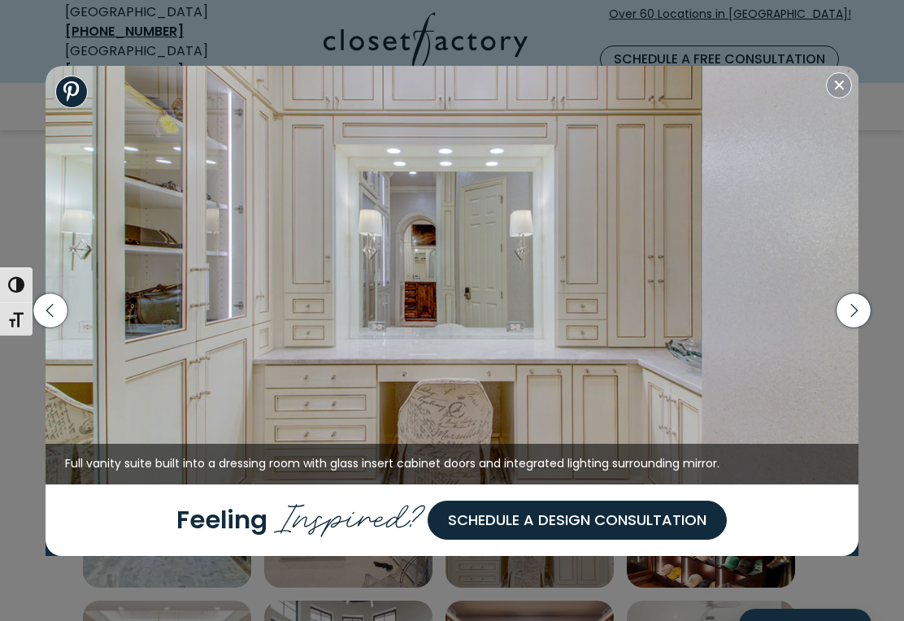
click at [857, 328] on icon "button" at bounding box center [854, 311] width 34 height 34
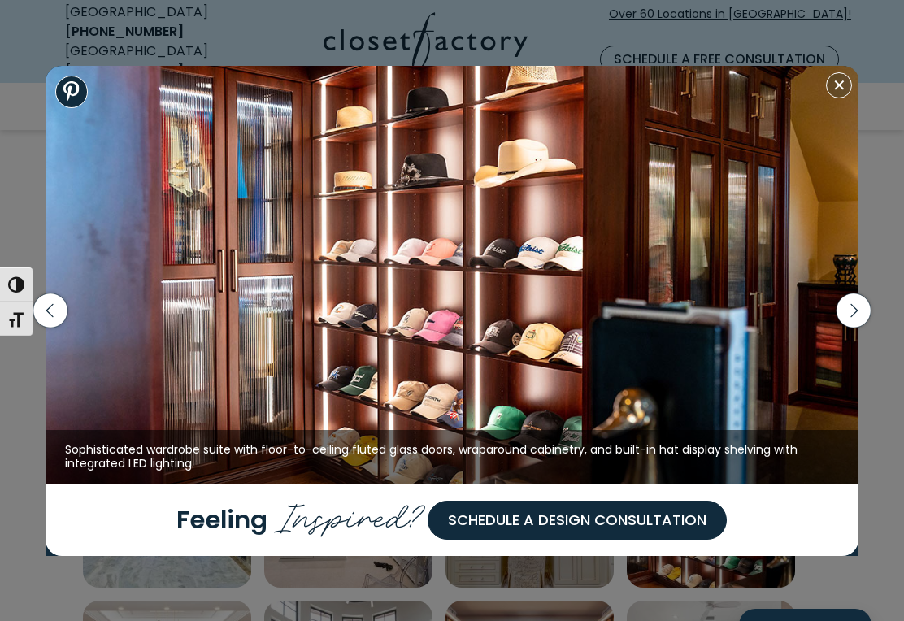
click at [859, 327] on icon "button" at bounding box center [854, 311] width 34 height 34
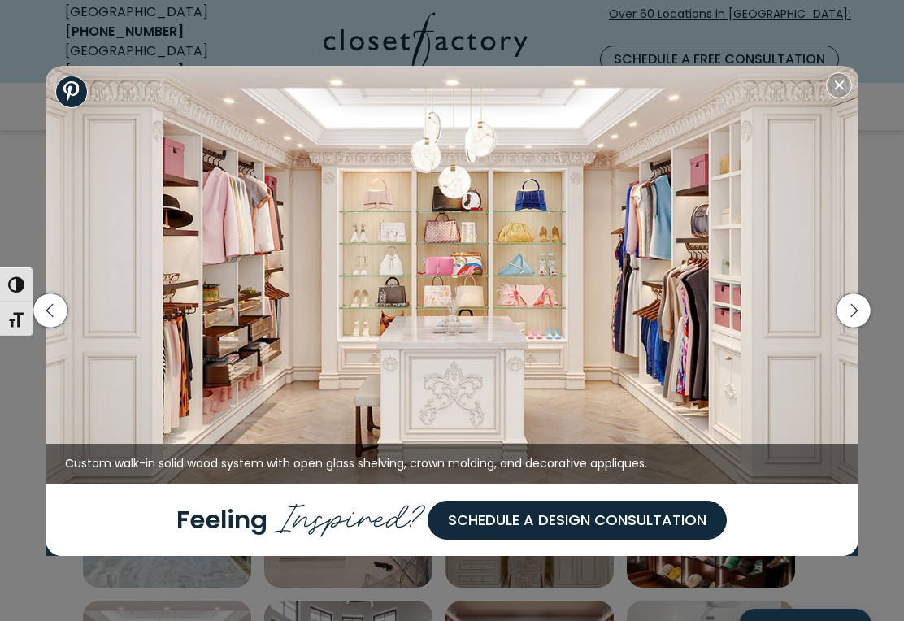
click at [857, 328] on icon "button" at bounding box center [854, 311] width 34 height 34
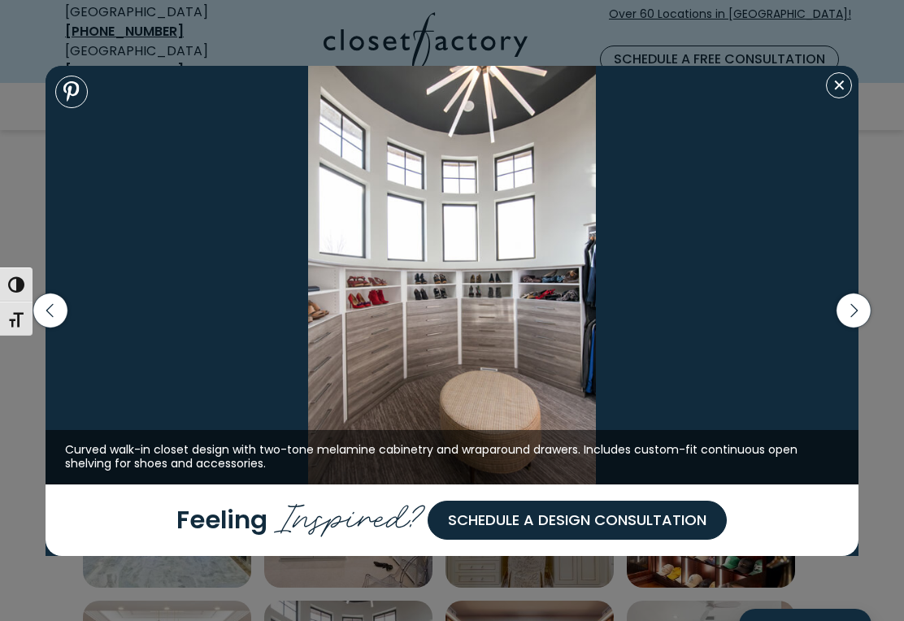
click at [858, 320] on icon "button" at bounding box center [854, 311] width 34 height 34
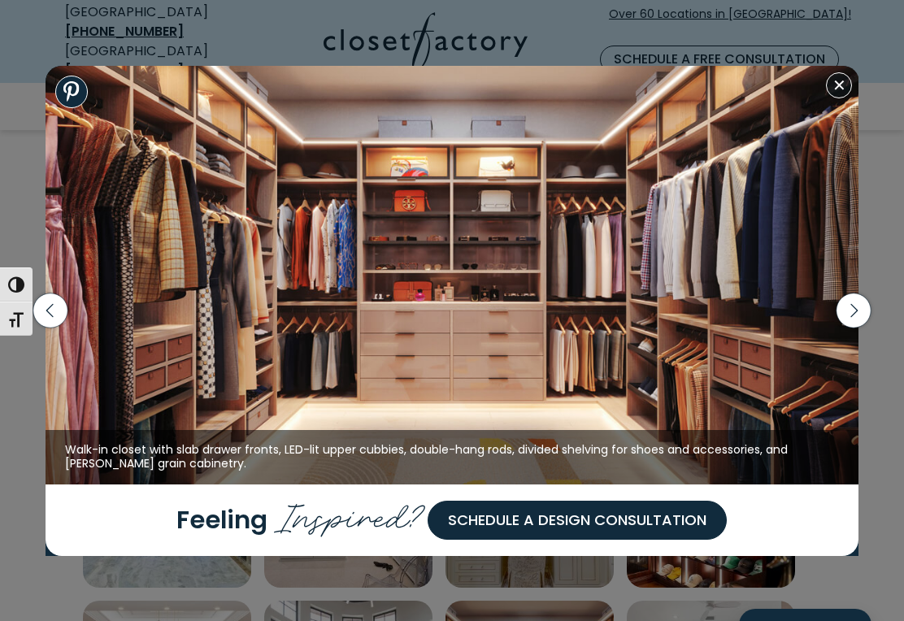
click at [866, 337] on icon "button" at bounding box center [854, 311] width 42 height 70
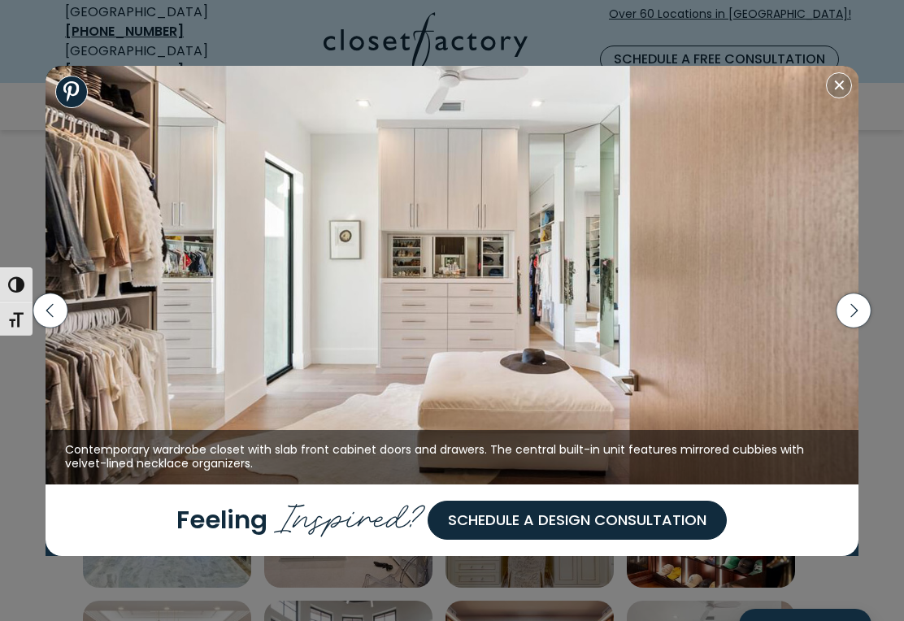
click at [870, 342] on icon "button" at bounding box center [854, 311] width 42 height 70
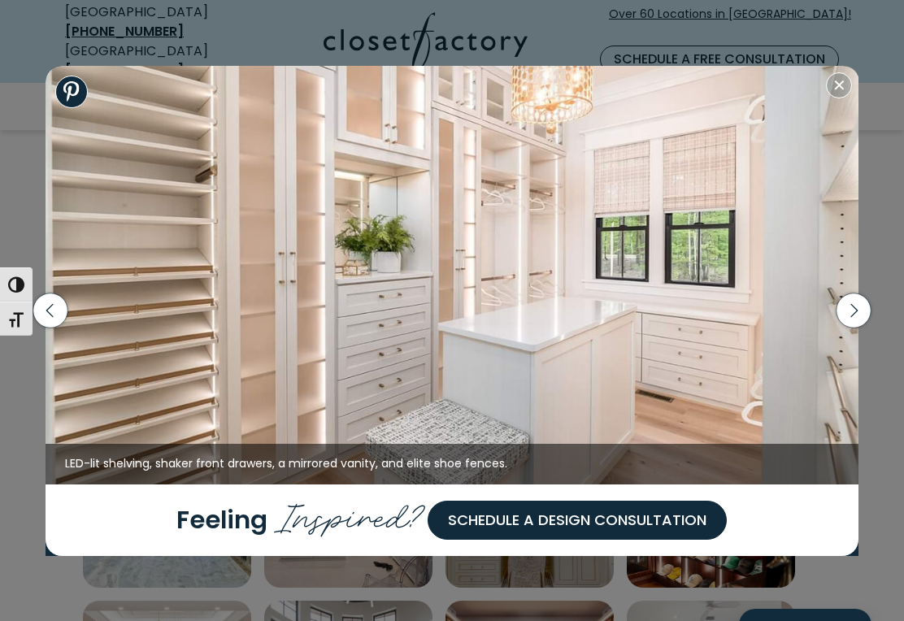
click at [855, 328] on icon "button" at bounding box center [854, 311] width 34 height 34
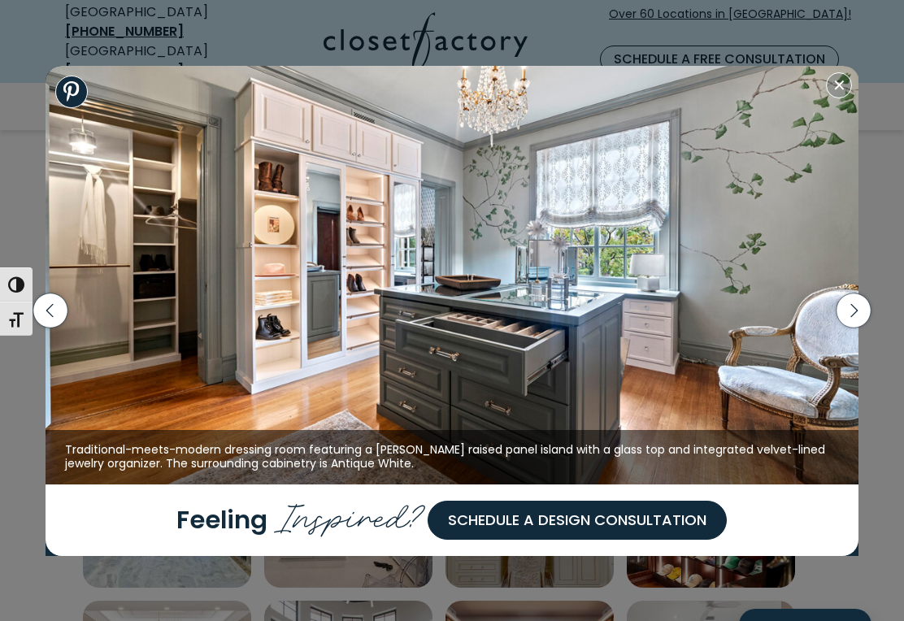
click at [850, 328] on icon "button" at bounding box center [854, 311] width 34 height 34
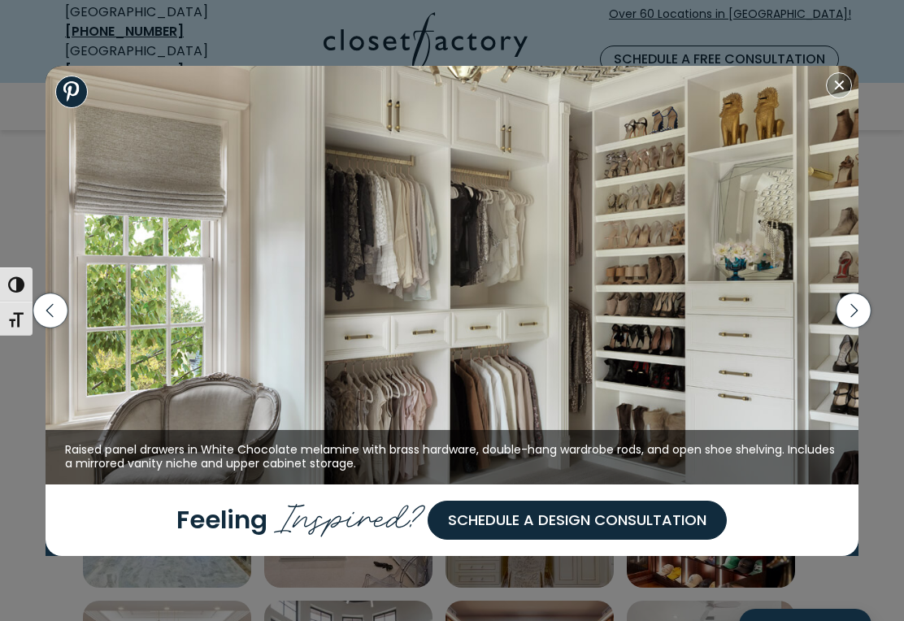
click at [854, 328] on icon "button" at bounding box center [854, 311] width 34 height 34
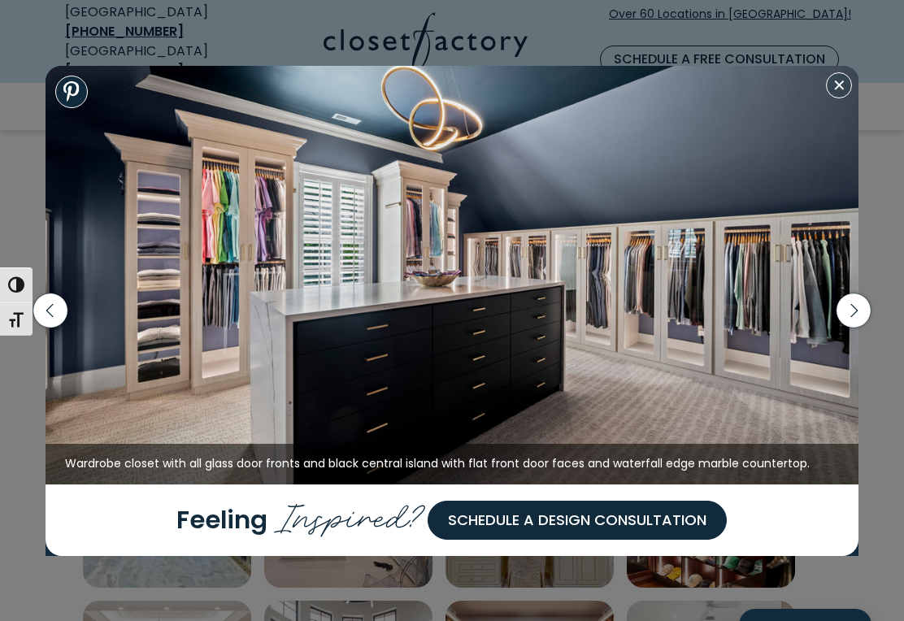
click at [853, 324] on icon "button" at bounding box center [854, 311] width 34 height 34
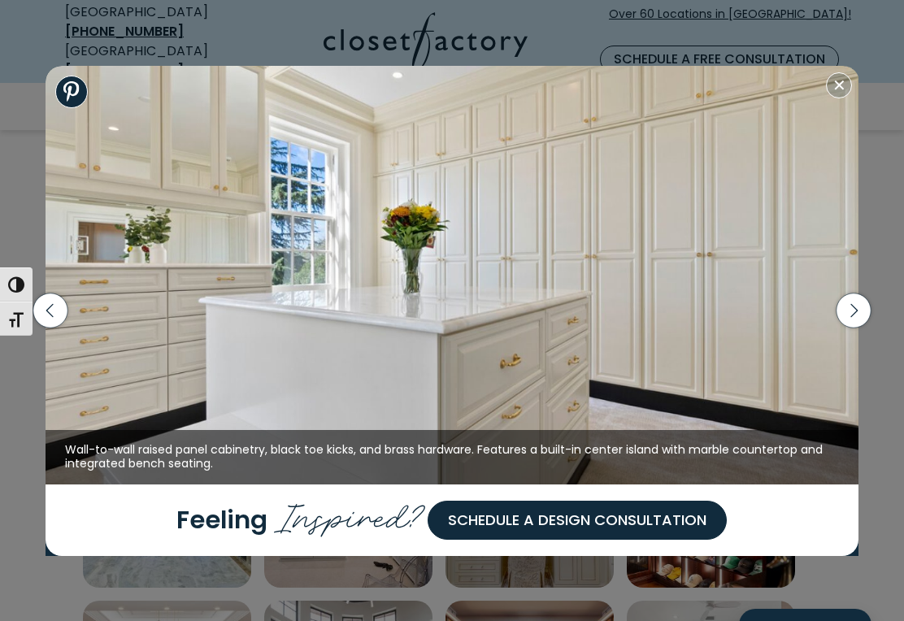
click at [853, 318] on icon "button" at bounding box center [854, 311] width 7 height 14
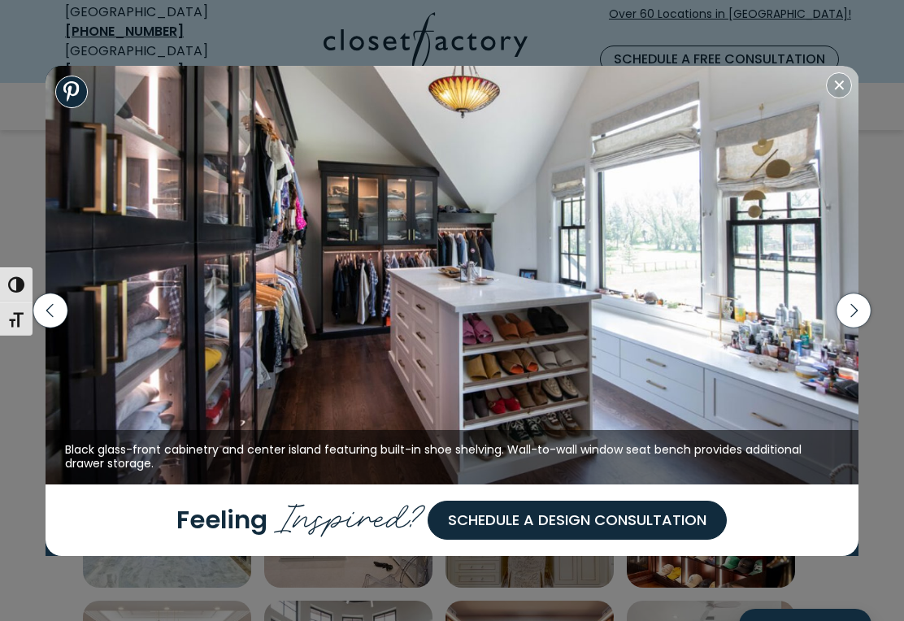
click at [850, 328] on icon "button" at bounding box center [854, 311] width 34 height 34
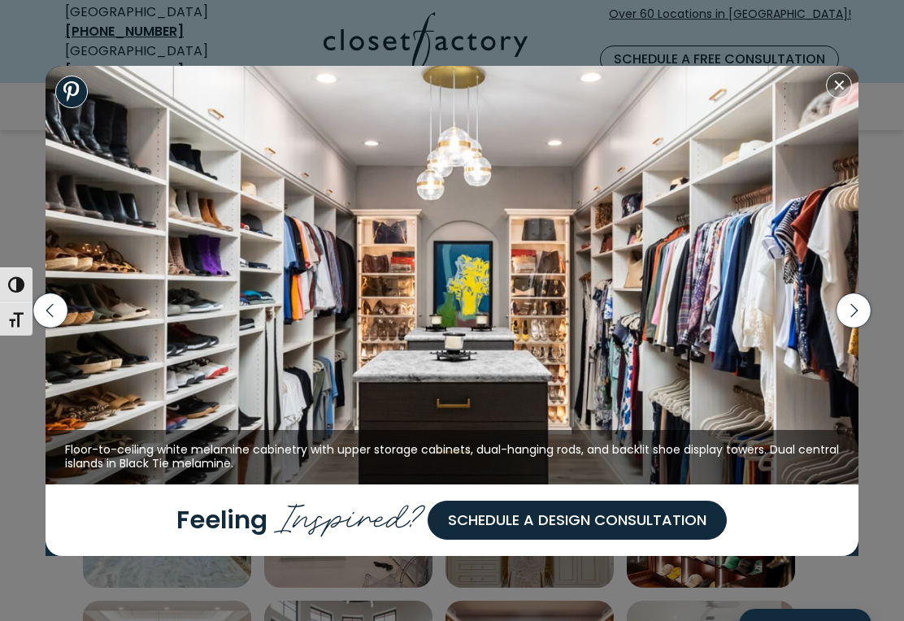
click at [848, 328] on icon "button" at bounding box center [854, 311] width 34 height 34
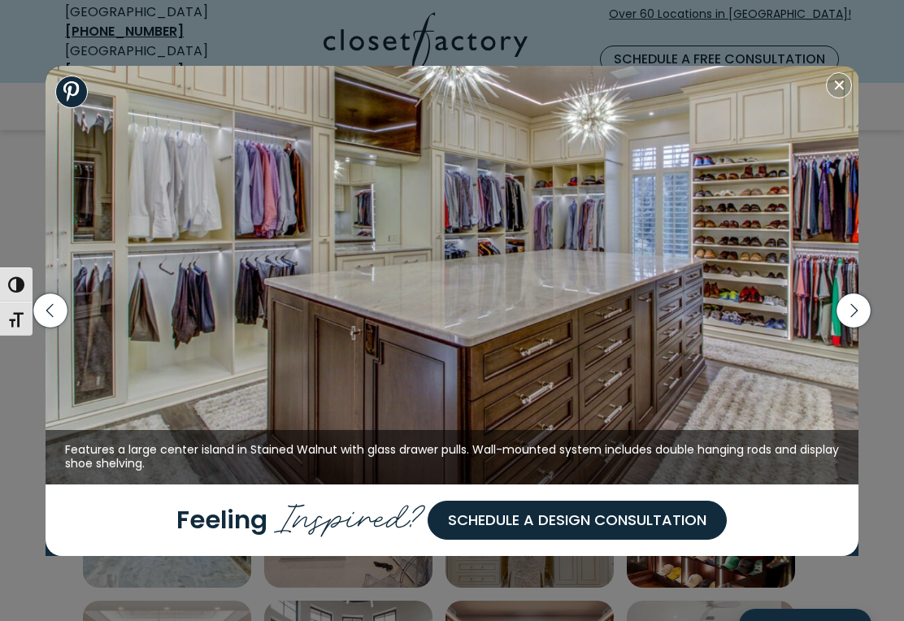
click at [854, 328] on icon "button" at bounding box center [854, 311] width 34 height 34
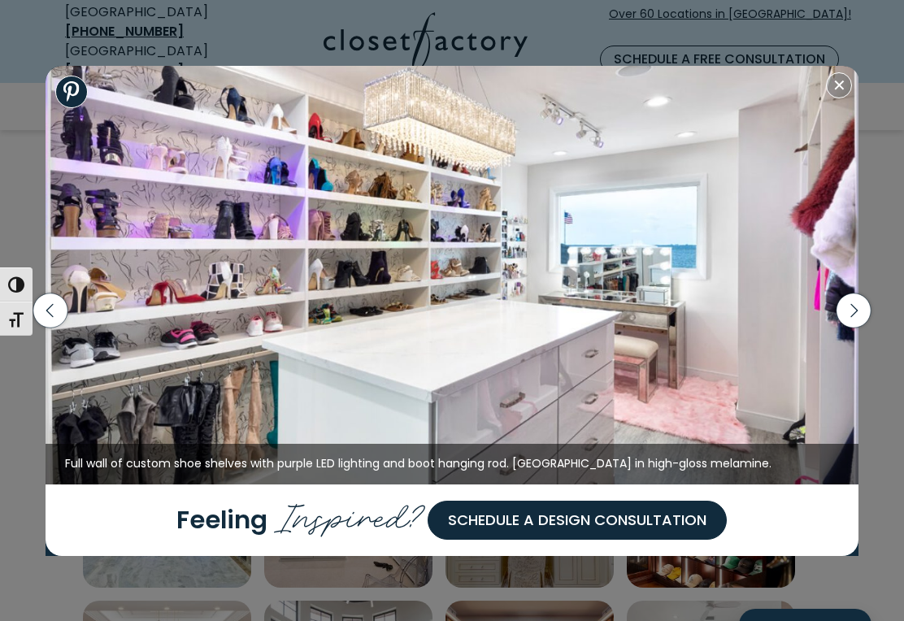
click at [855, 328] on icon "button" at bounding box center [854, 311] width 34 height 34
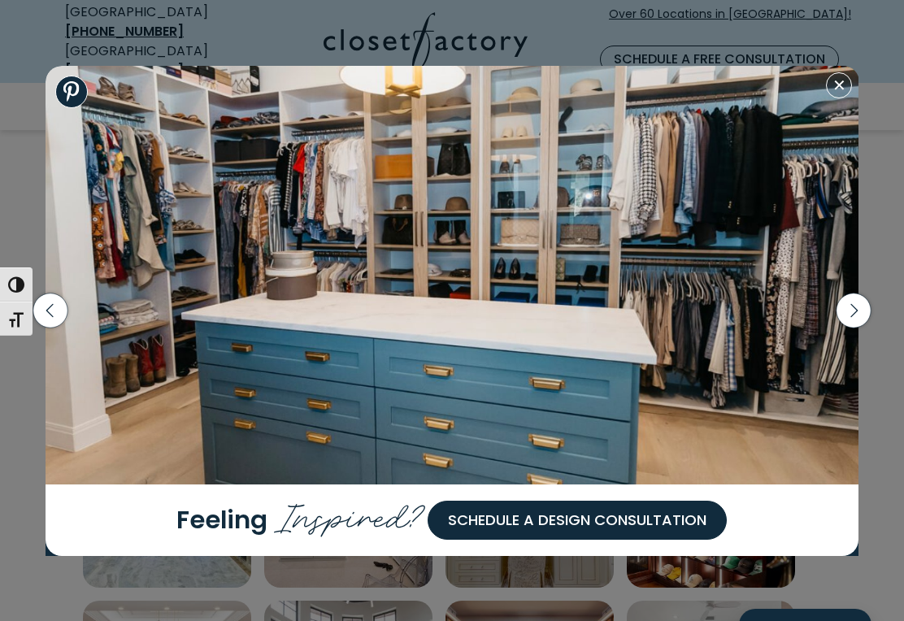
click at [854, 328] on icon "button" at bounding box center [854, 311] width 34 height 34
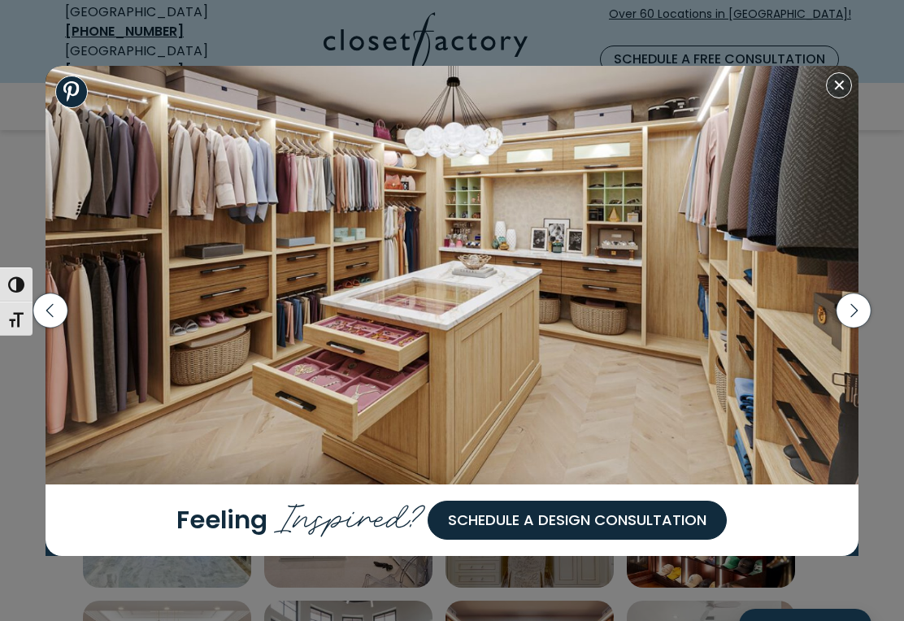
click at [851, 328] on icon "button" at bounding box center [854, 311] width 34 height 34
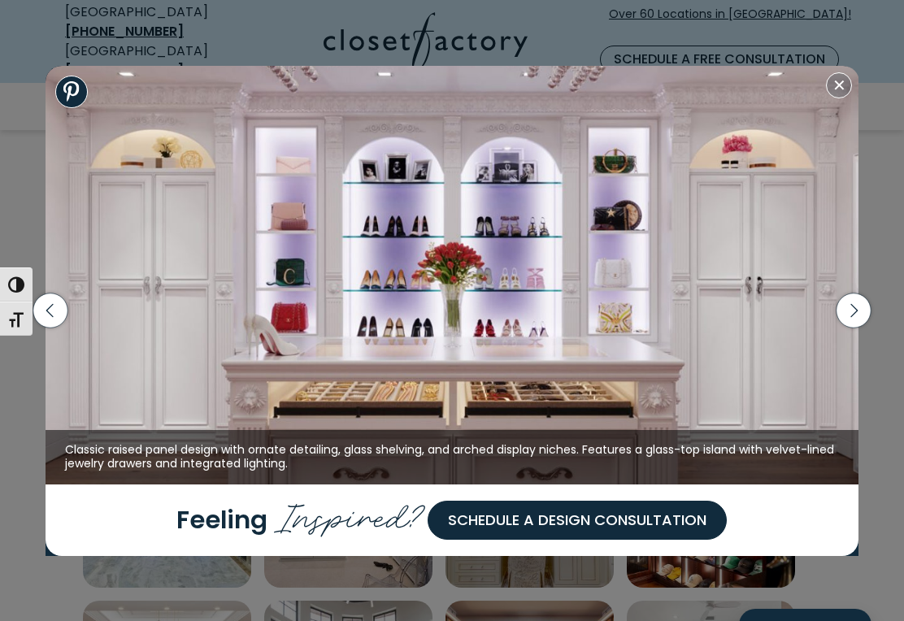
click at [855, 328] on icon "button" at bounding box center [854, 311] width 34 height 34
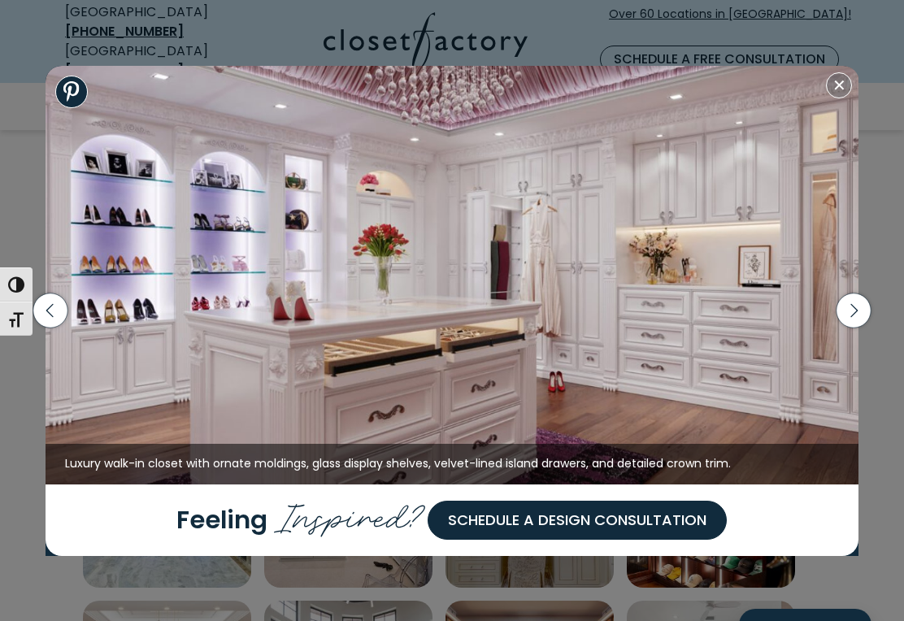
click at [856, 328] on icon "button" at bounding box center [854, 311] width 34 height 34
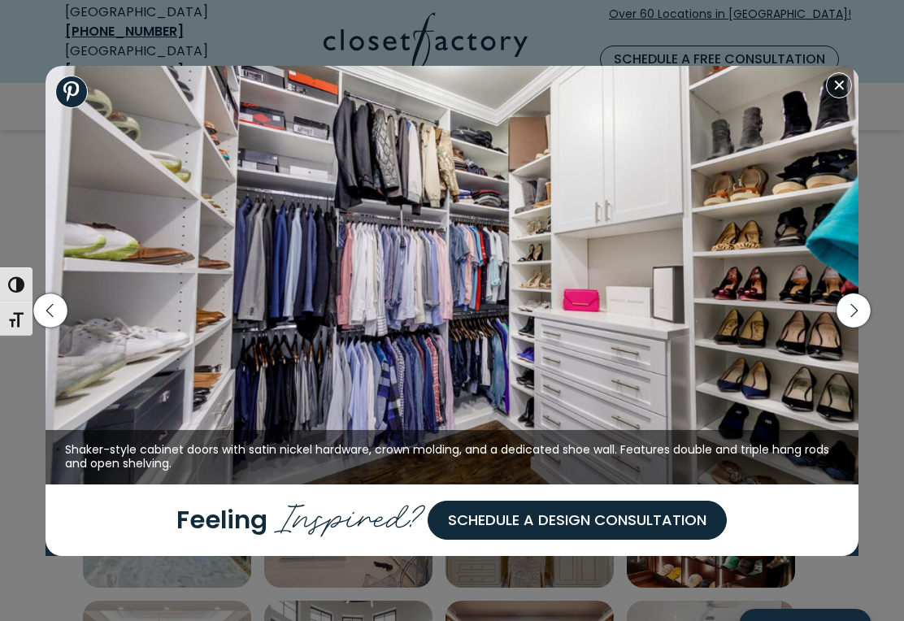
click at [859, 328] on icon "button" at bounding box center [854, 311] width 34 height 34
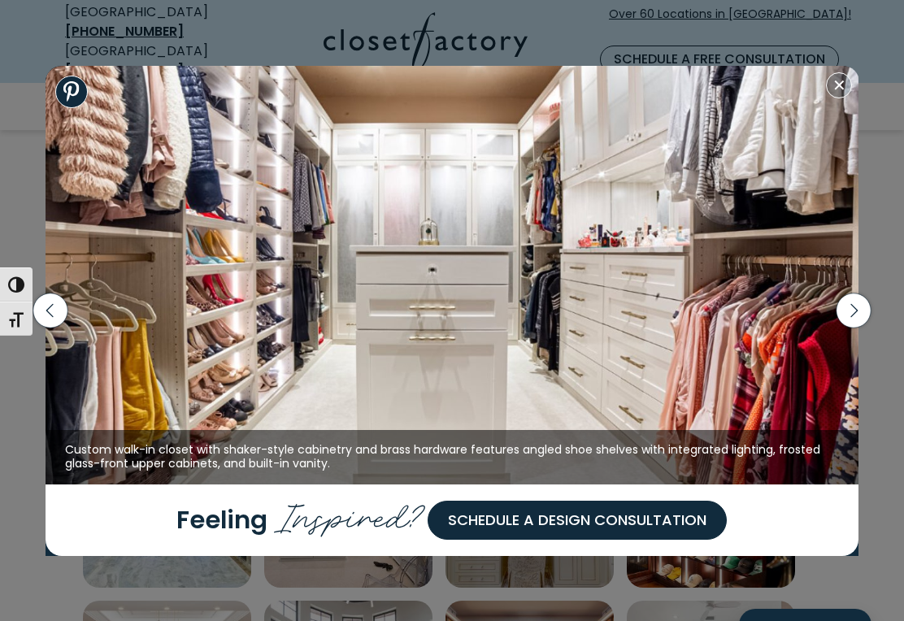
click at [857, 328] on icon "button" at bounding box center [854, 311] width 34 height 34
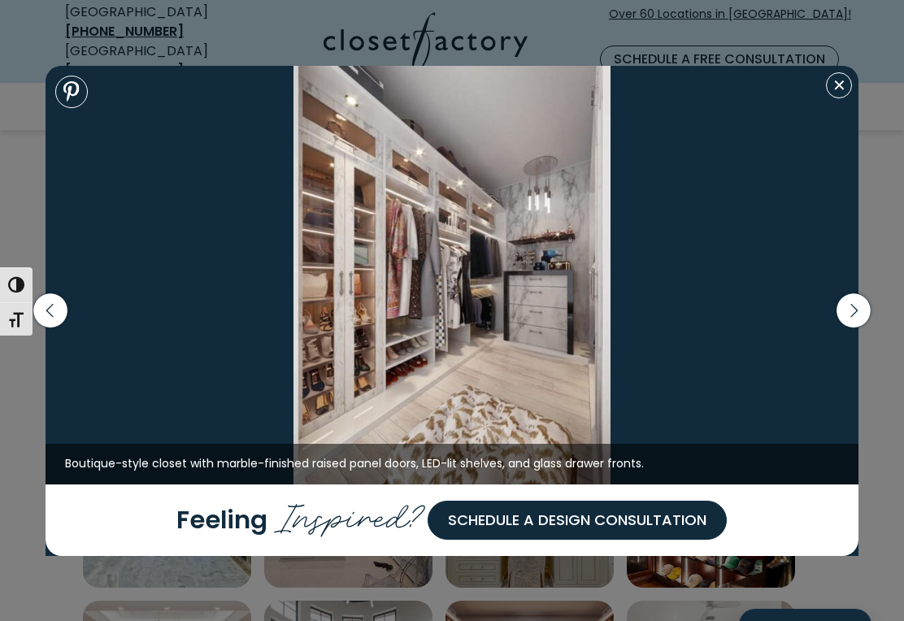
click at [854, 328] on icon "button" at bounding box center [854, 311] width 34 height 34
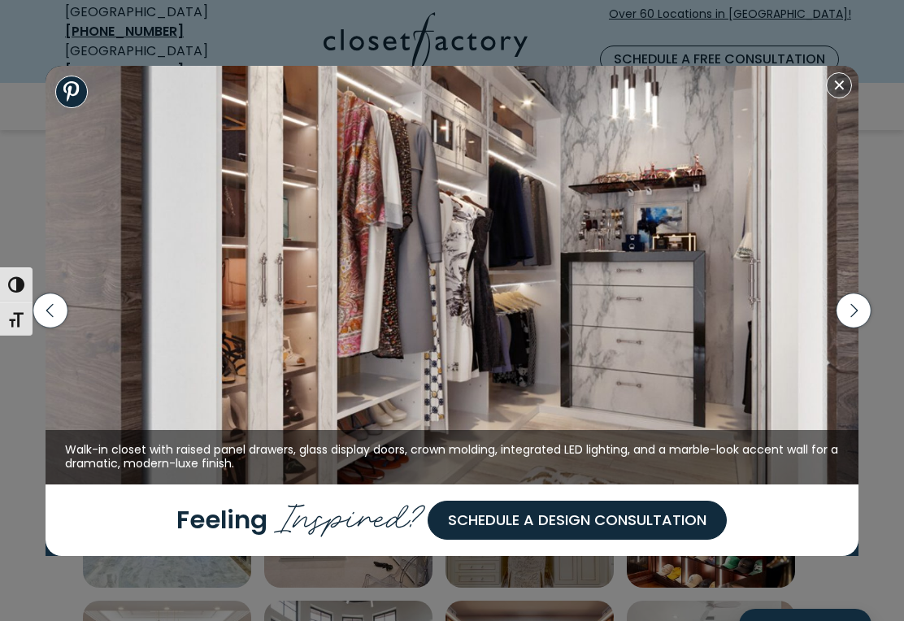
click at [857, 328] on icon "button" at bounding box center [854, 311] width 34 height 34
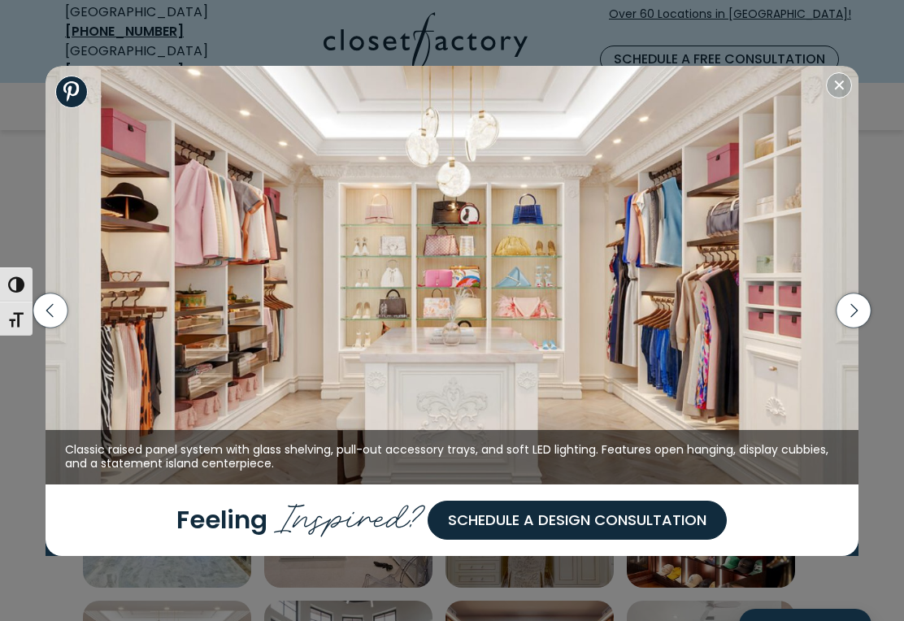
click at [857, 328] on icon "button" at bounding box center [854, 311] width 34 height 34
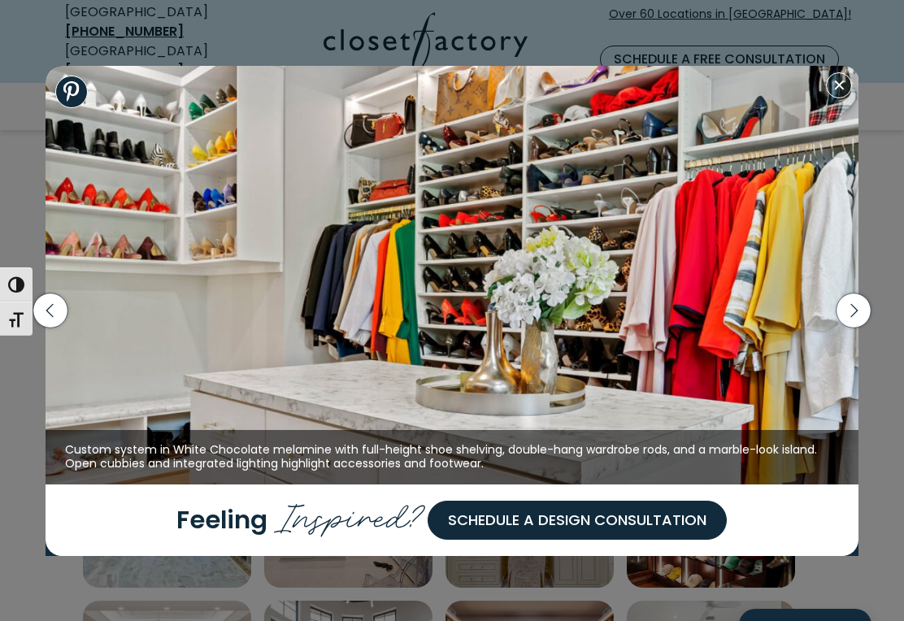
click at [853, 328] on icon "button" at bounding box center [854, 311] width 34 height 34
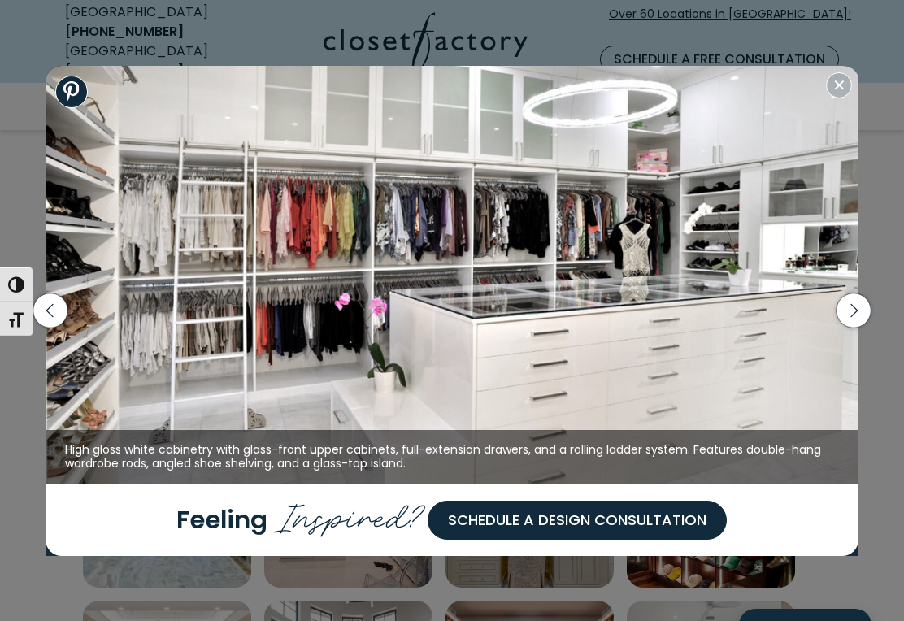
click at [857, 325] on icon "button" at bounding box center [854, 311] width 34 height 34
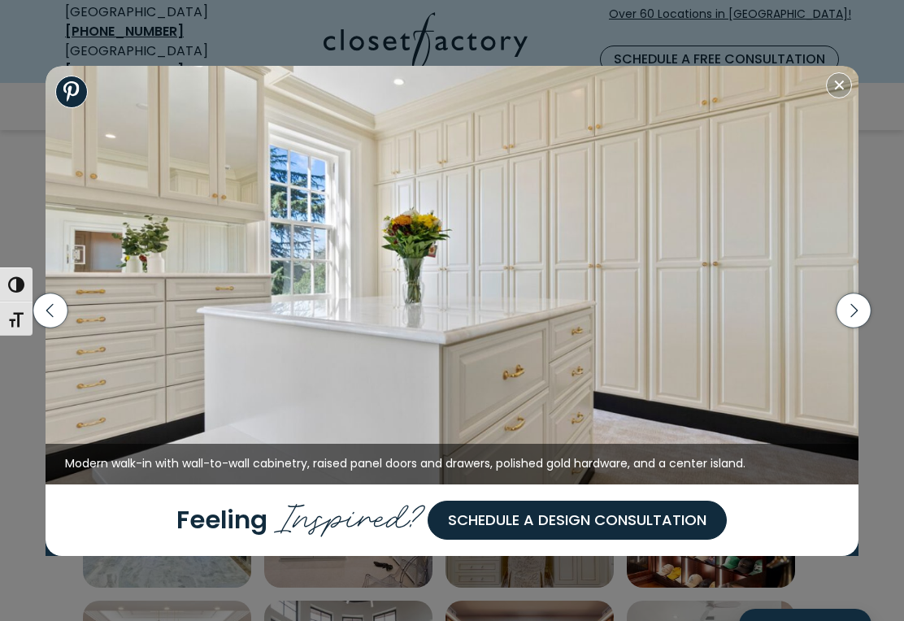
click at [46, 324] on icon "button" at bounding box center [50, 311] width 34 height 34
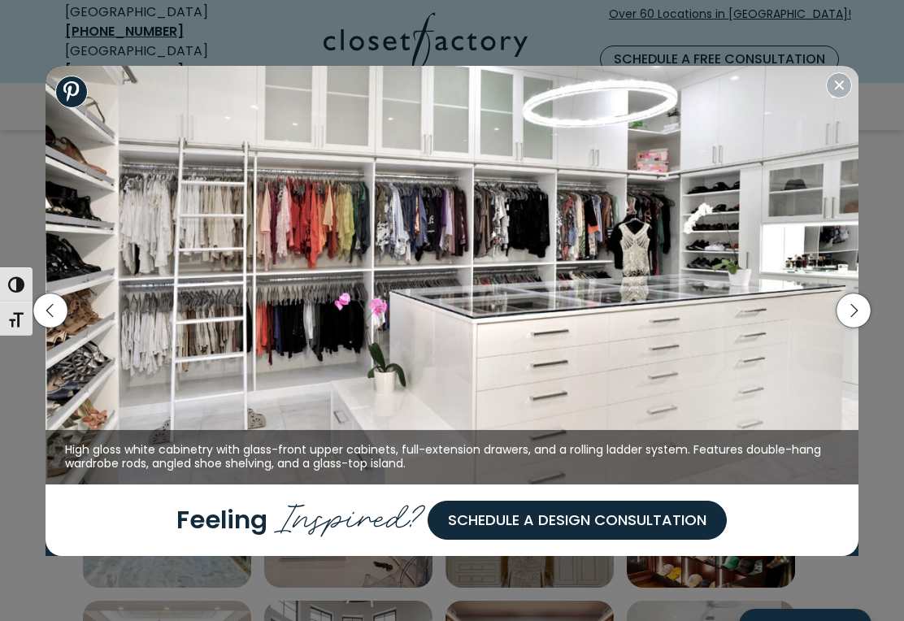
click at [851, 317] on icon "button" at bounding box center [854, 311] width 34 height 34
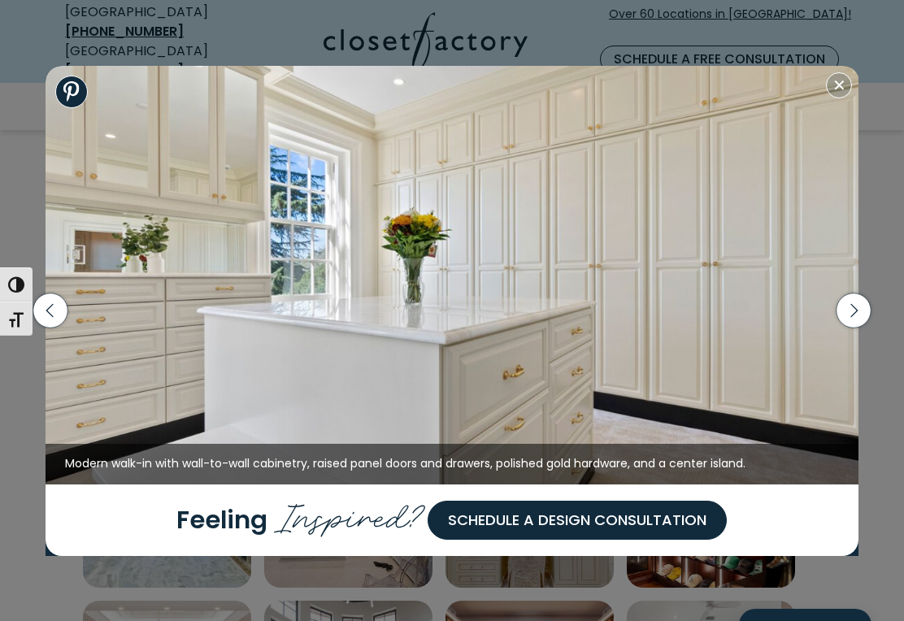
click at [853, 328] on icon "button" at bounding box center [854, 311] width 34 height 34
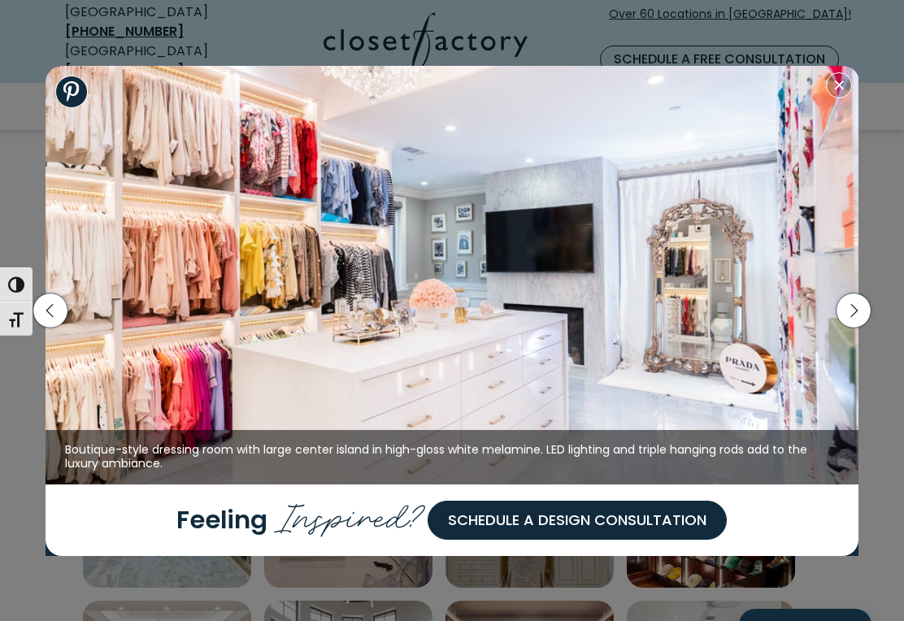
click at [856, 324] on icon "button" at bounding box center [854, 311] width 34 height 34
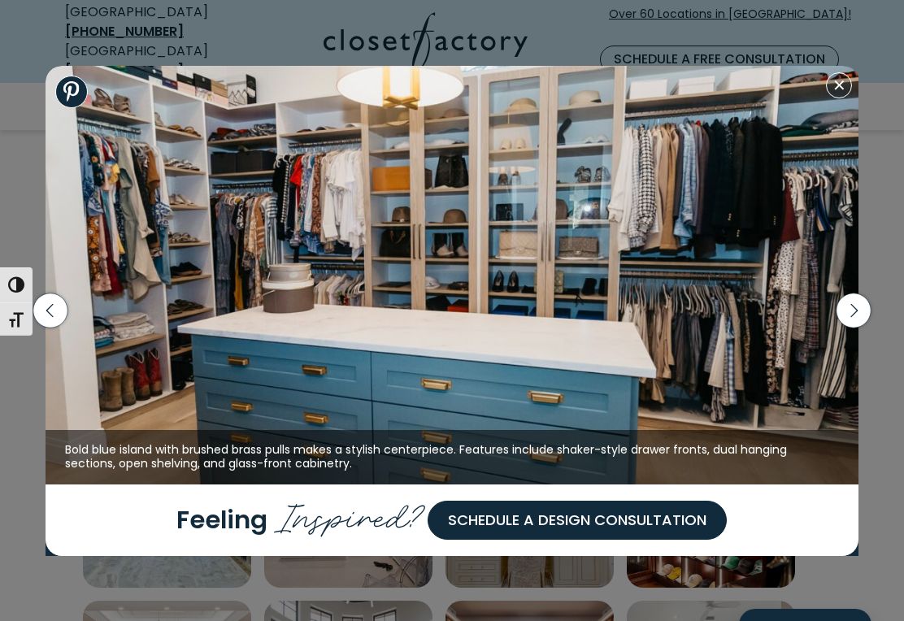
click at [852, 326] on icon "button" at bounding box center [854, 311] width 34 height 34
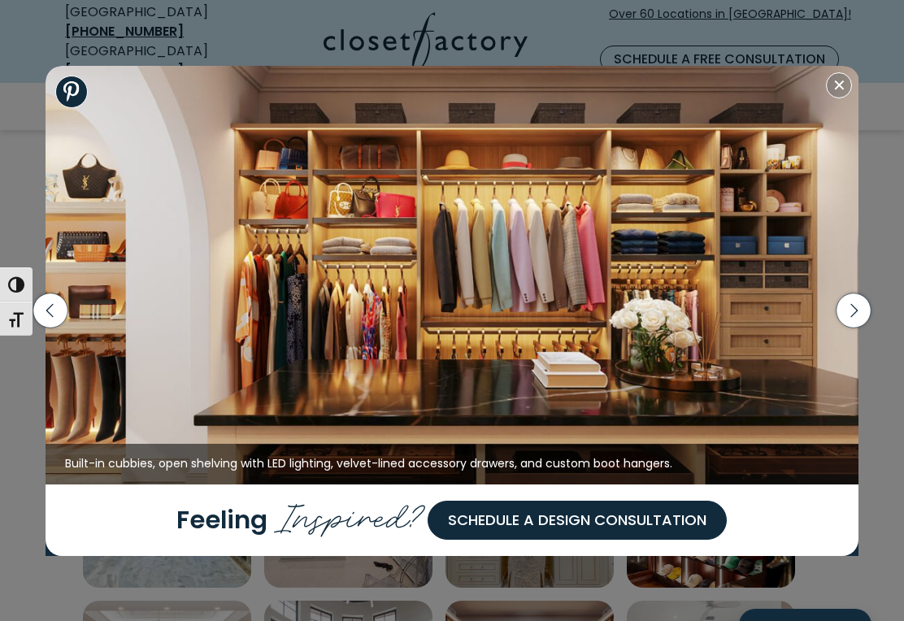
click at [860, 328] on icon "button" at bounding box center [854, 311] width 34 height 34
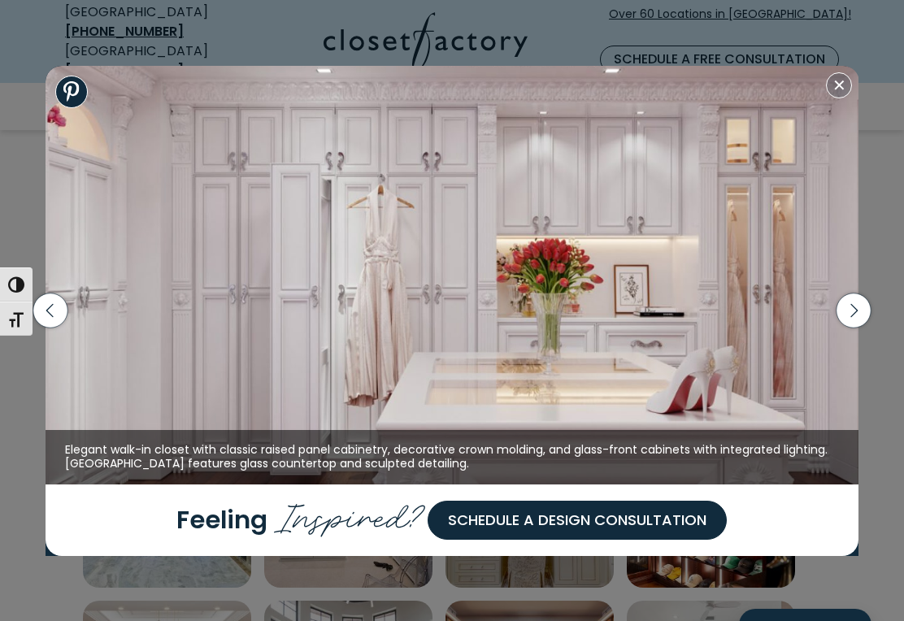
click at [853, 342] on icon "button" at bounding box center [854, 311] width 42 height 70
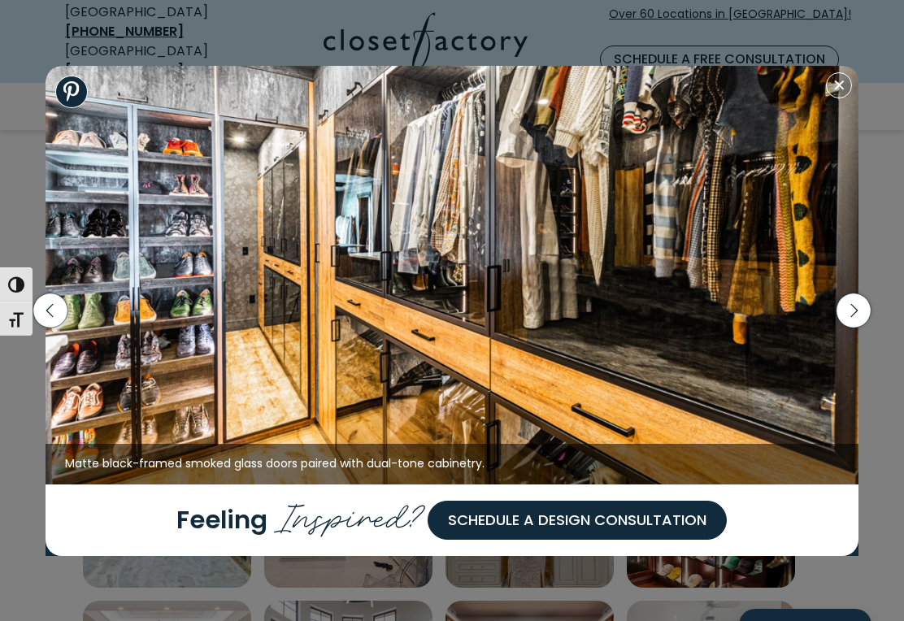
click at [856, 328] on icon "button" at bounding box center [854, 311] width 34 height 34
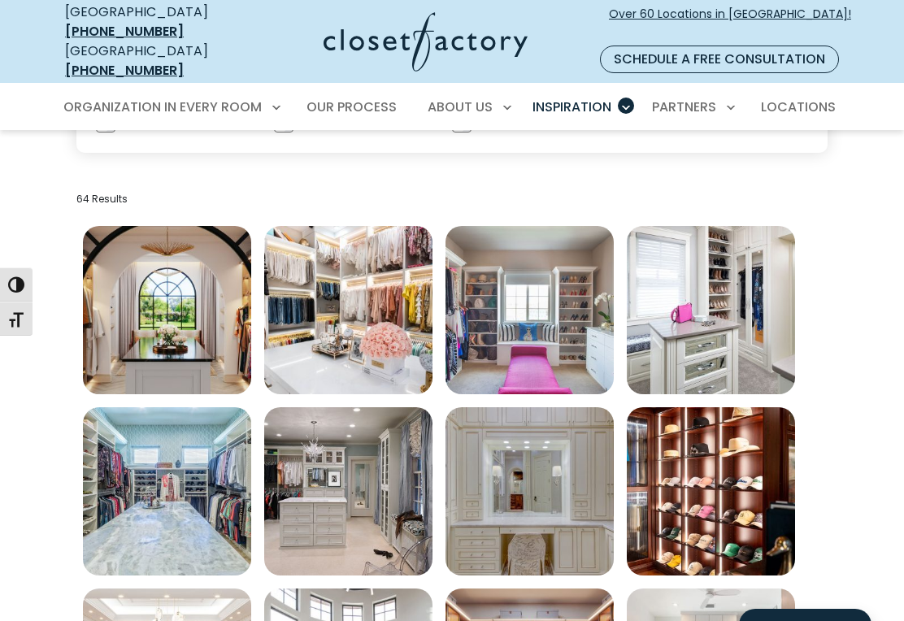
scroll to position [203, 0]
